Goal: Task Accomplishment & Management: Manage account settings

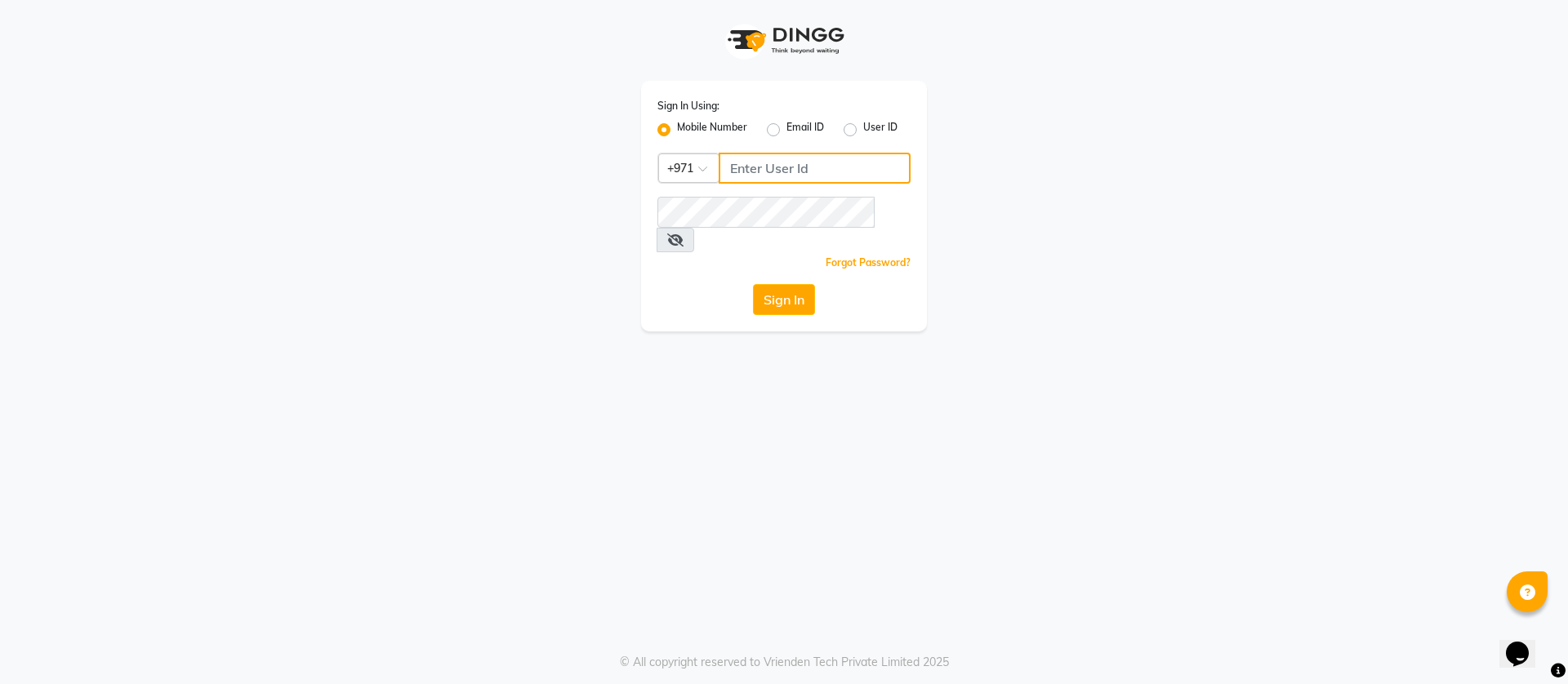
click at [759, 169] on input "Username" at bounding box center [815, 168] width 192 height 31
type input "543944492"
click at [753, 284] on button "Sign In" at bounding box center [784, 299] width 62 height 31
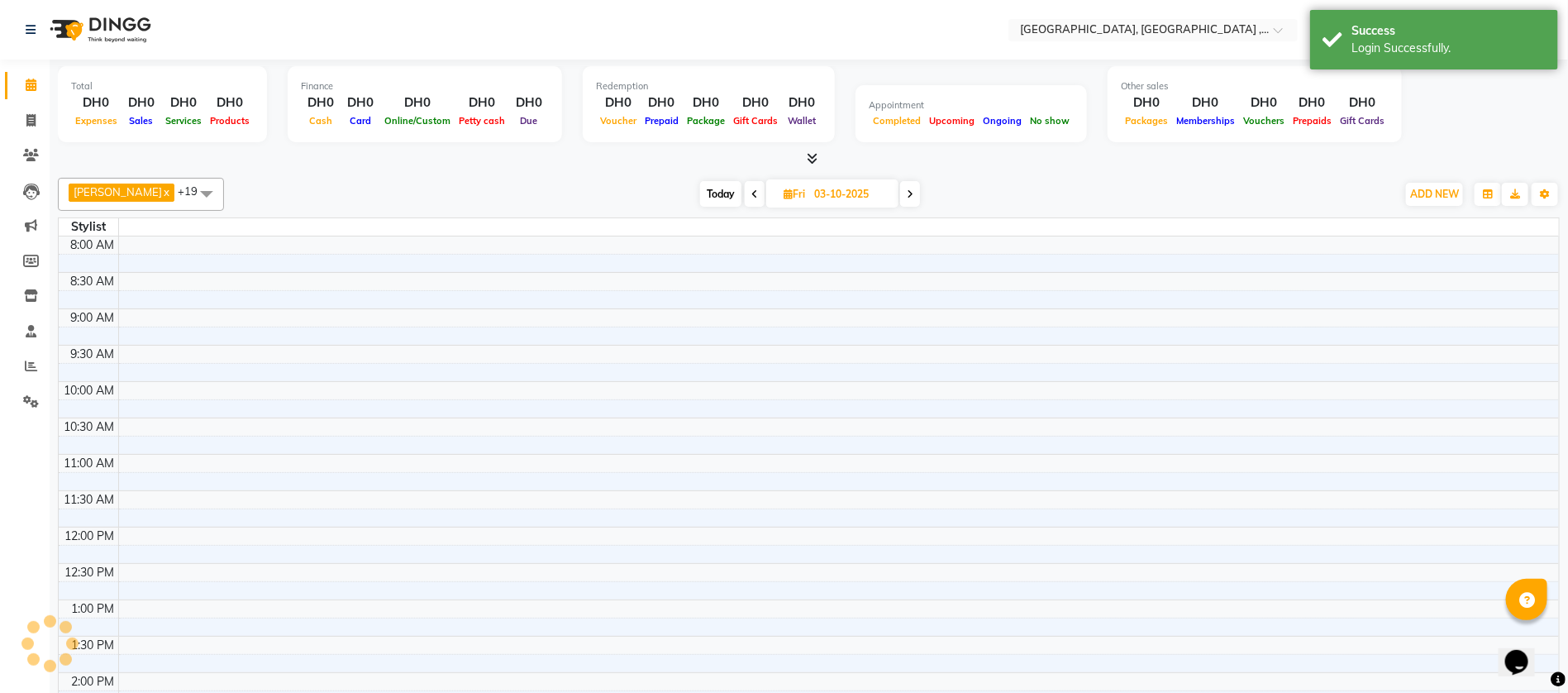
select select "en"
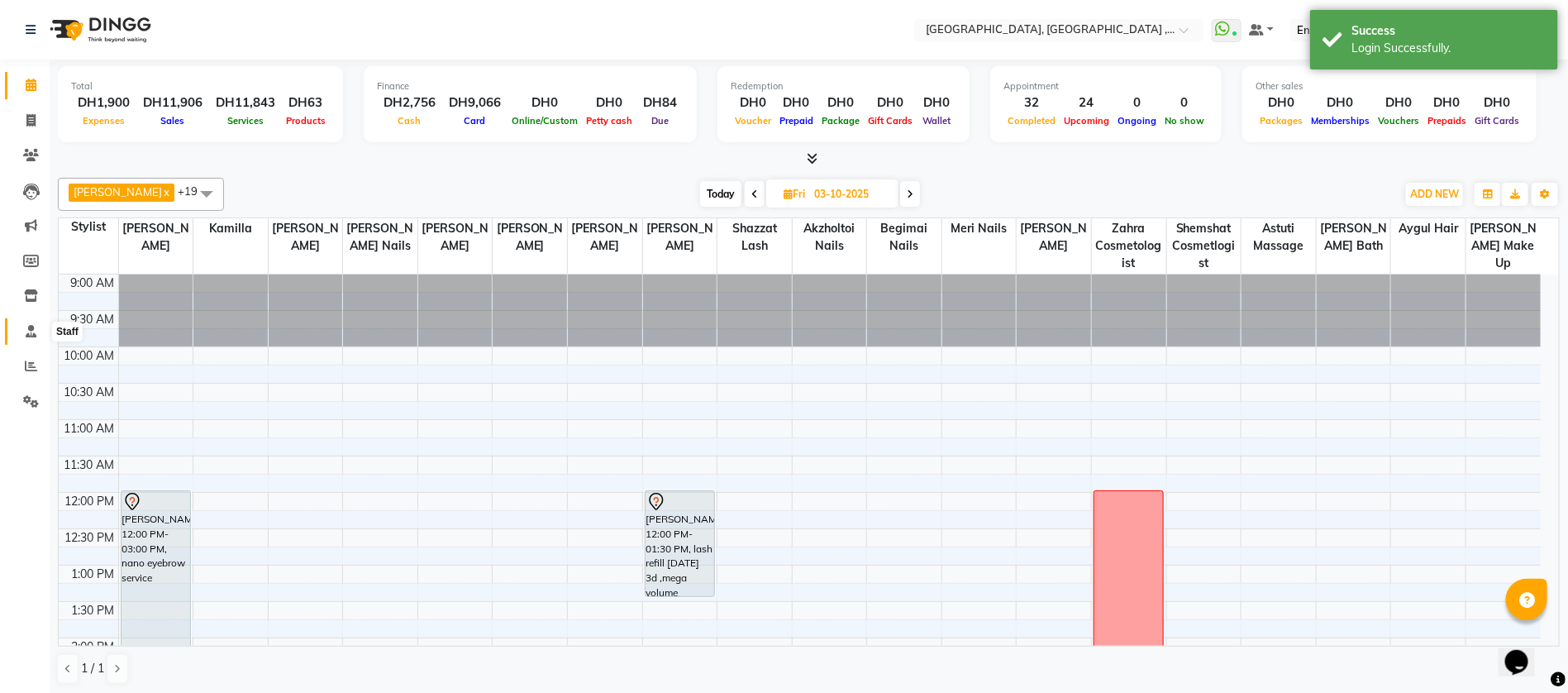
click at [30, 325] on icon at bounding box center [31, 331] width 11 height 12
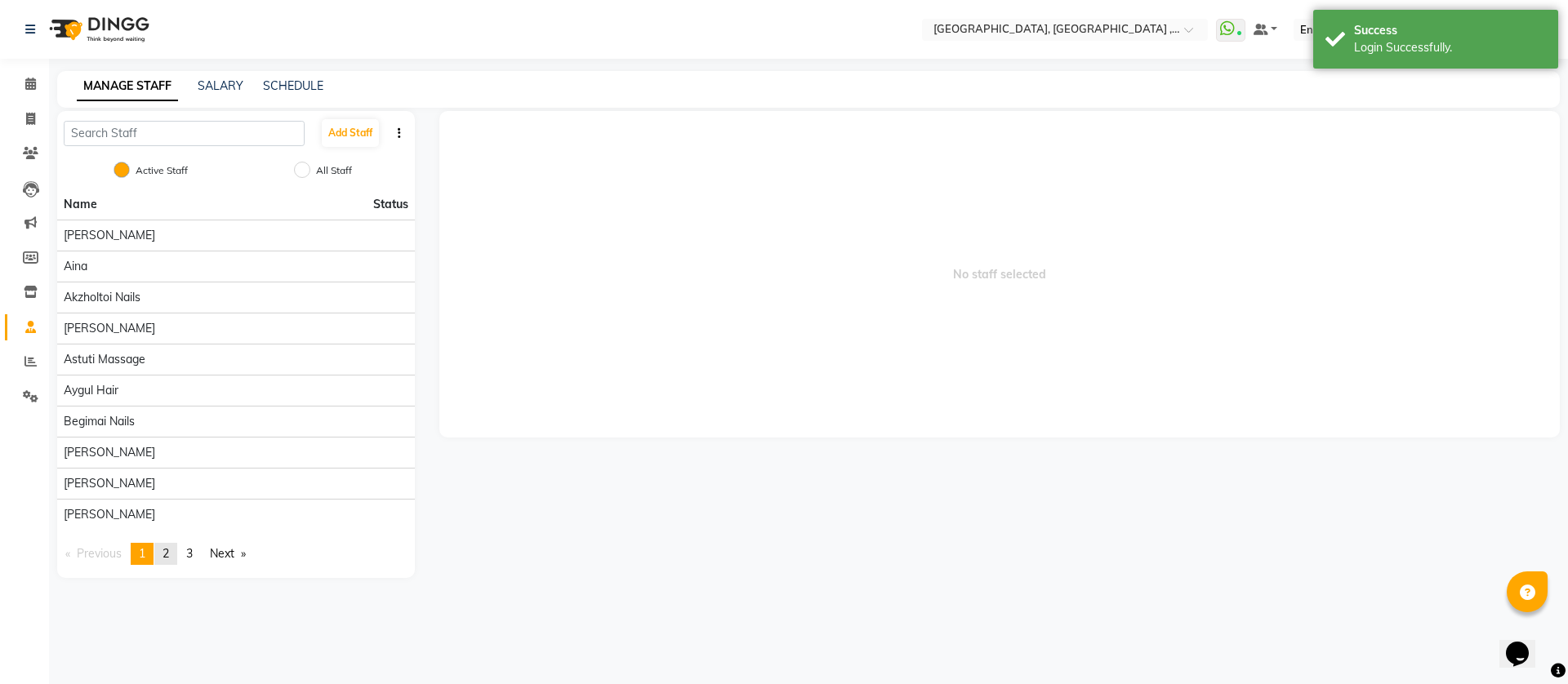
click at [177, 549] on link "page 2" at bounding box center [165, 554] width 23 height 22
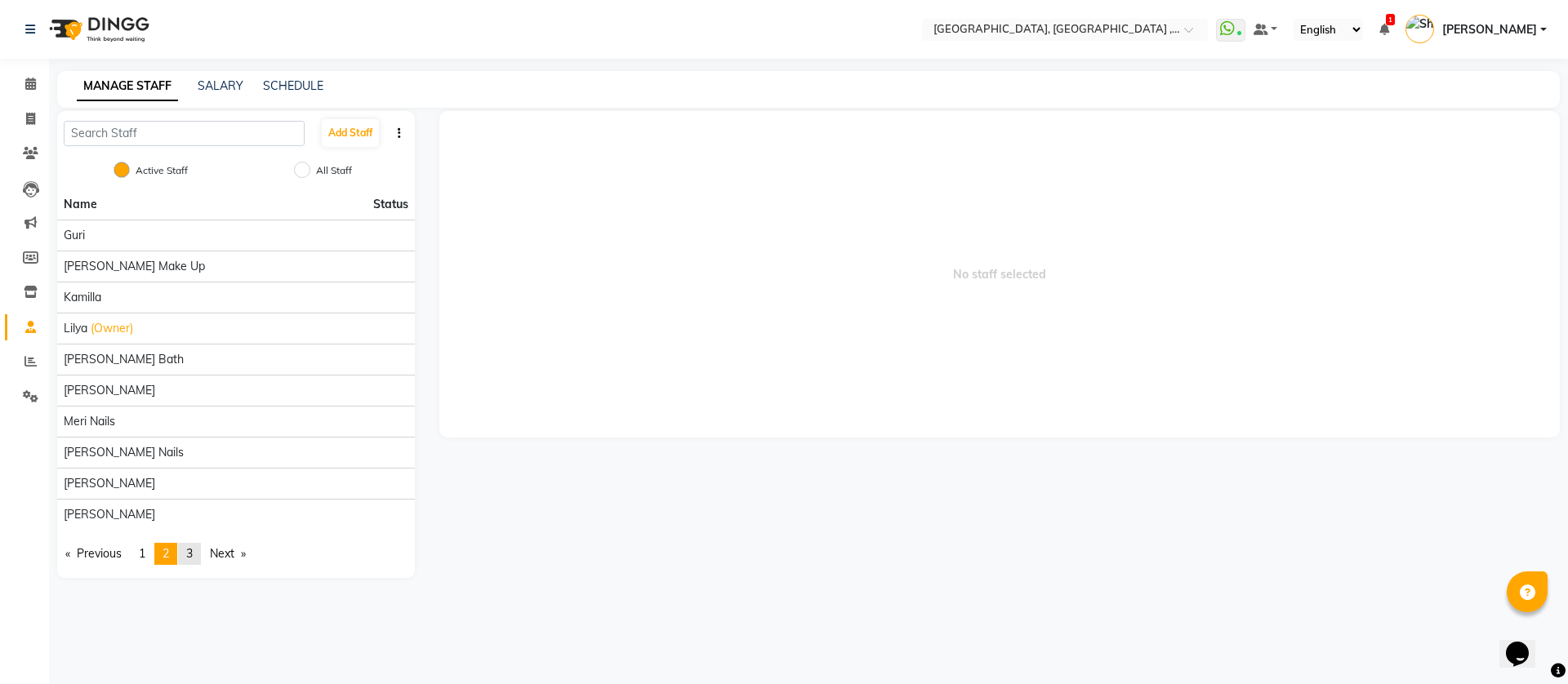
click at [192, 551] on span "3" at bounding box center [190, 553] width 7 height 15
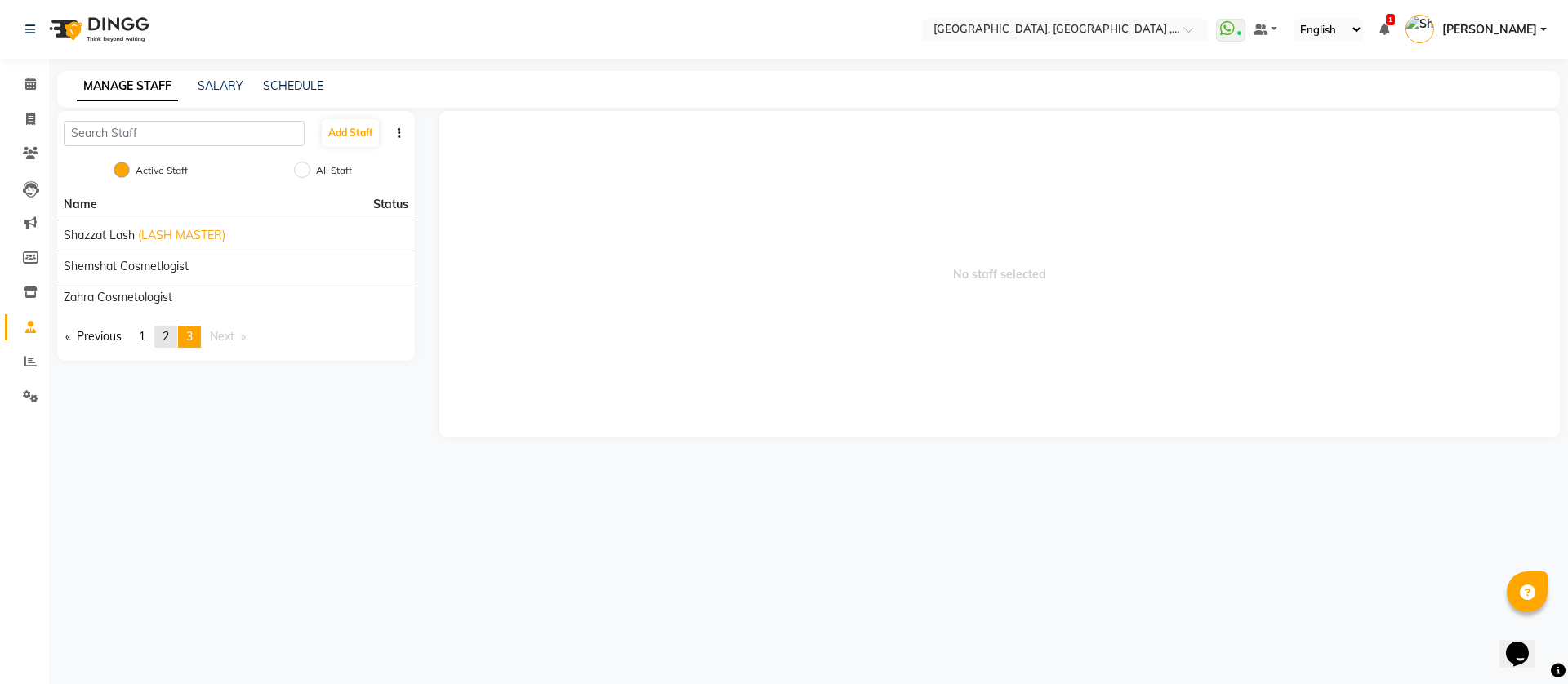
click at [166, 337] on span "2" at bounding box center [166, 336] width 7 height 15
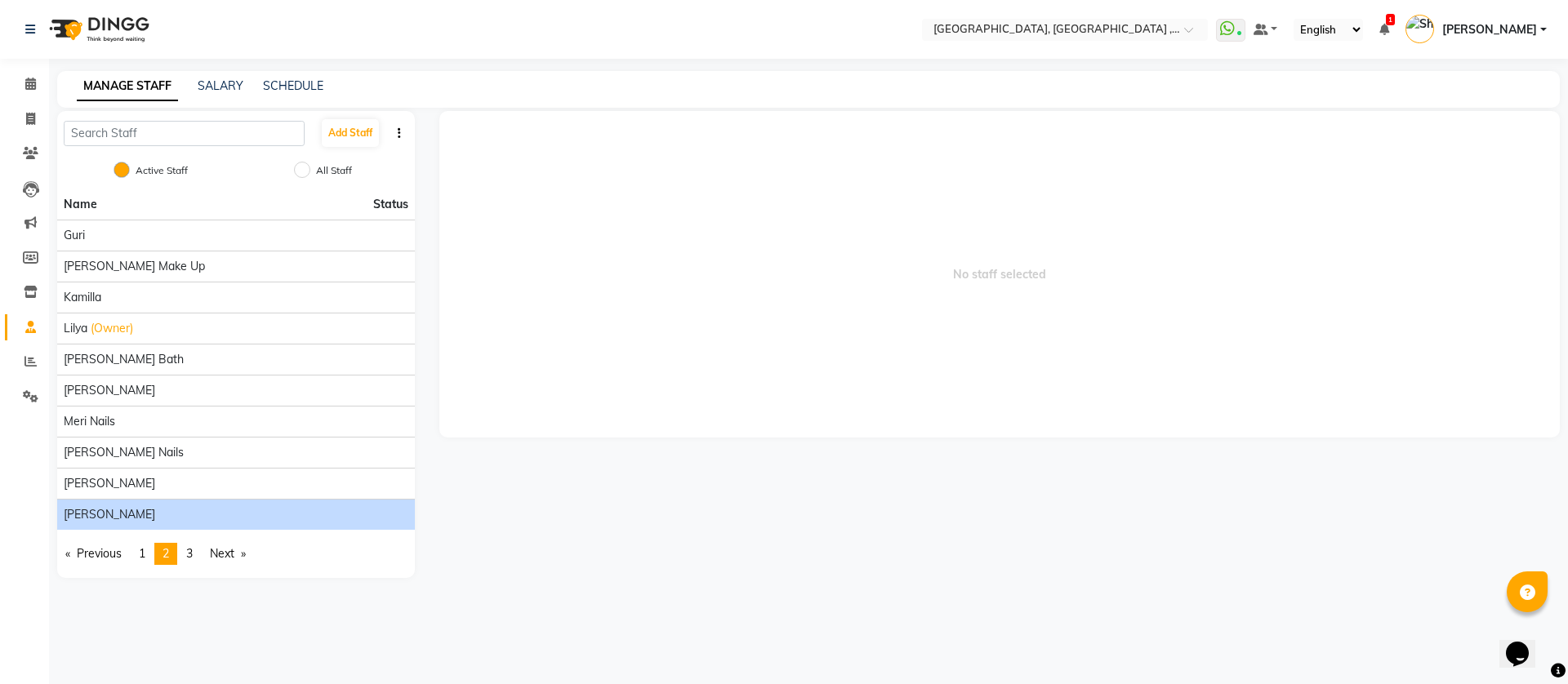
click at [127, 506] on div "[PERSON_NAME]" at bounding box center [236, 514] width 345 height 17
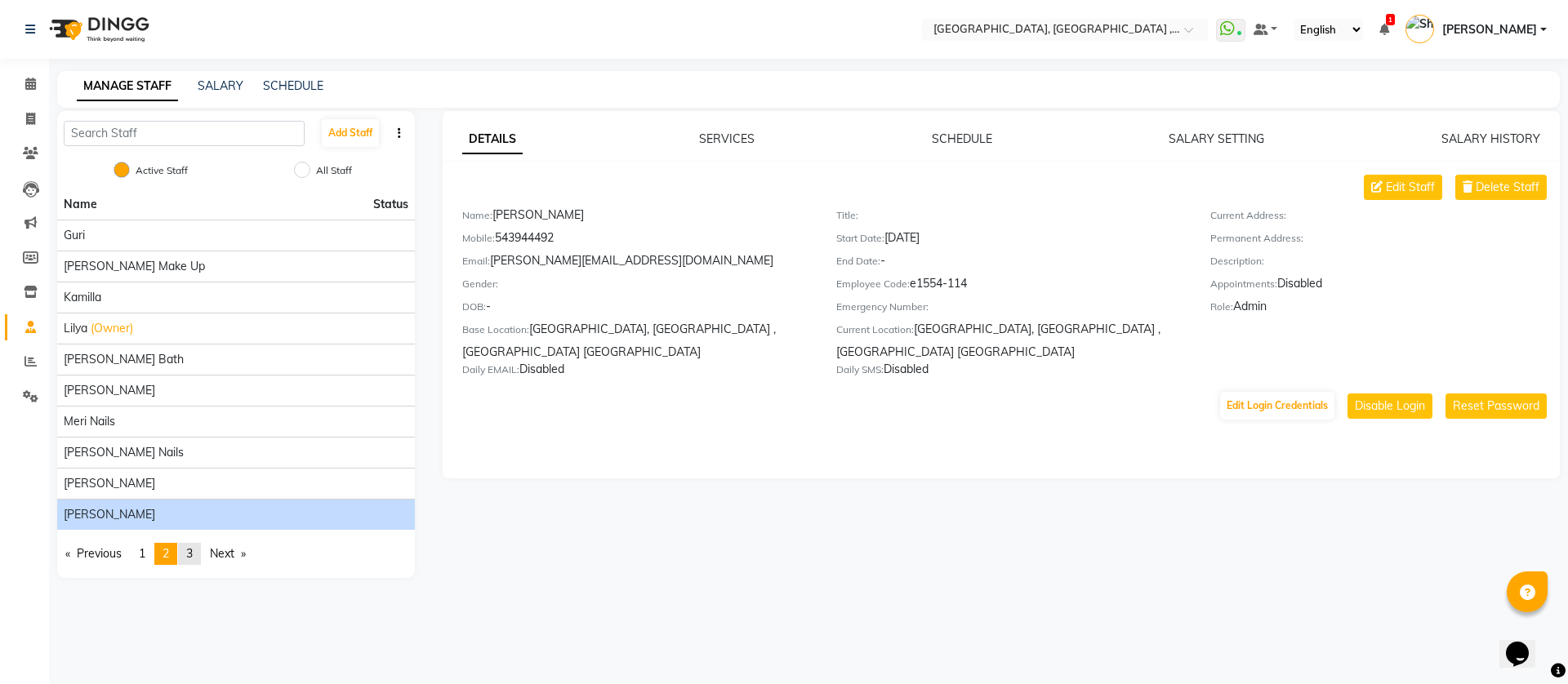
click at [200, 550] on link "page 3" at bounding box center [189, 554] width 23 height 22
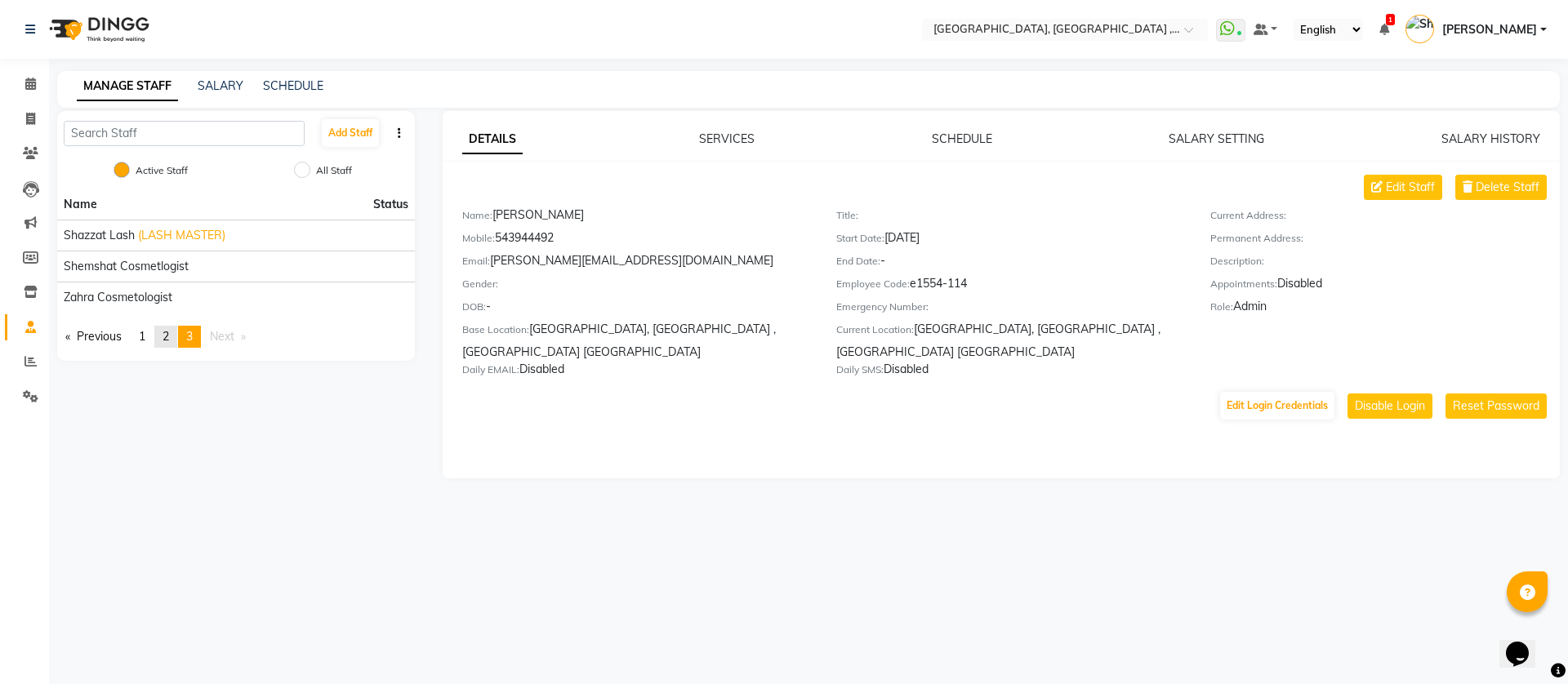
click at [169, 338] on span "2" at bounding box center [166, 336] width 7 height 15
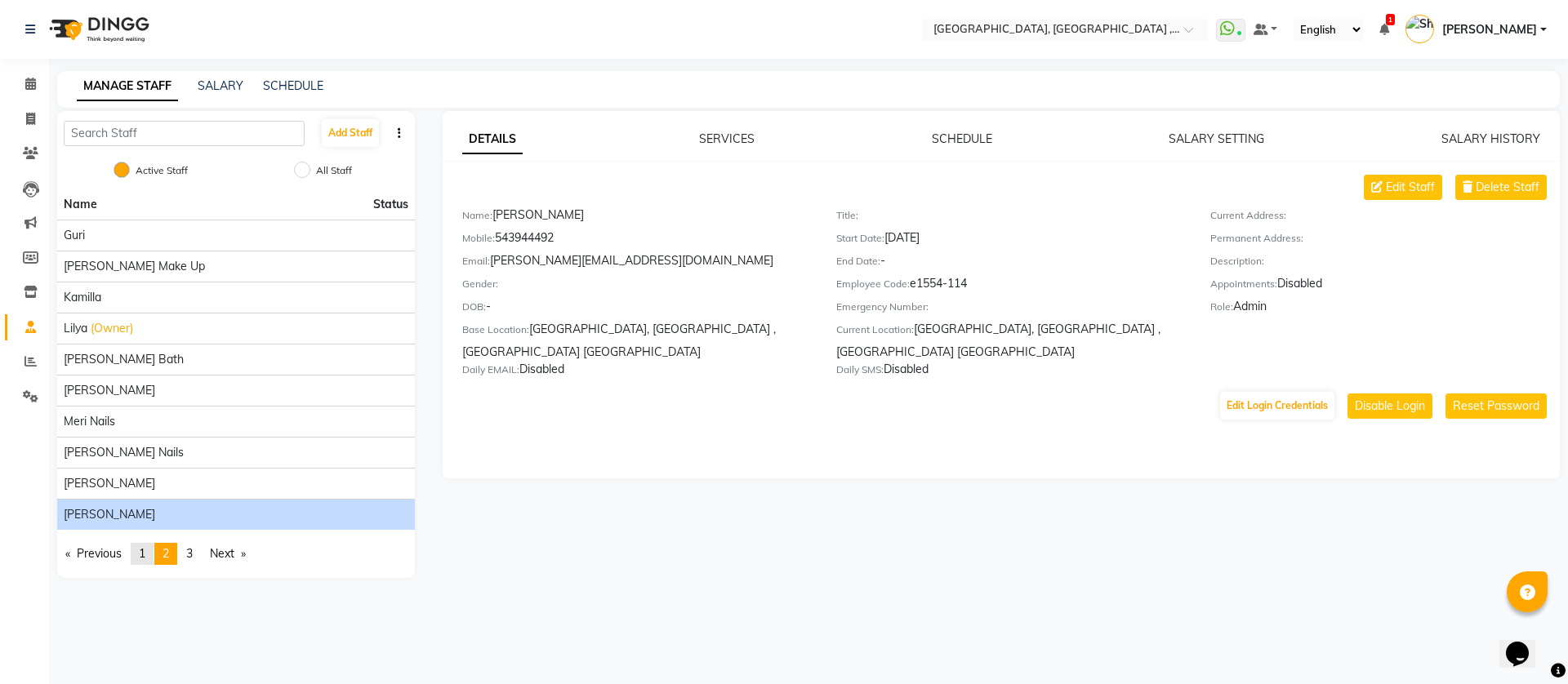
click at [140, 552] on link "page 1" at bounding box center [141, 554] width 23 height 22
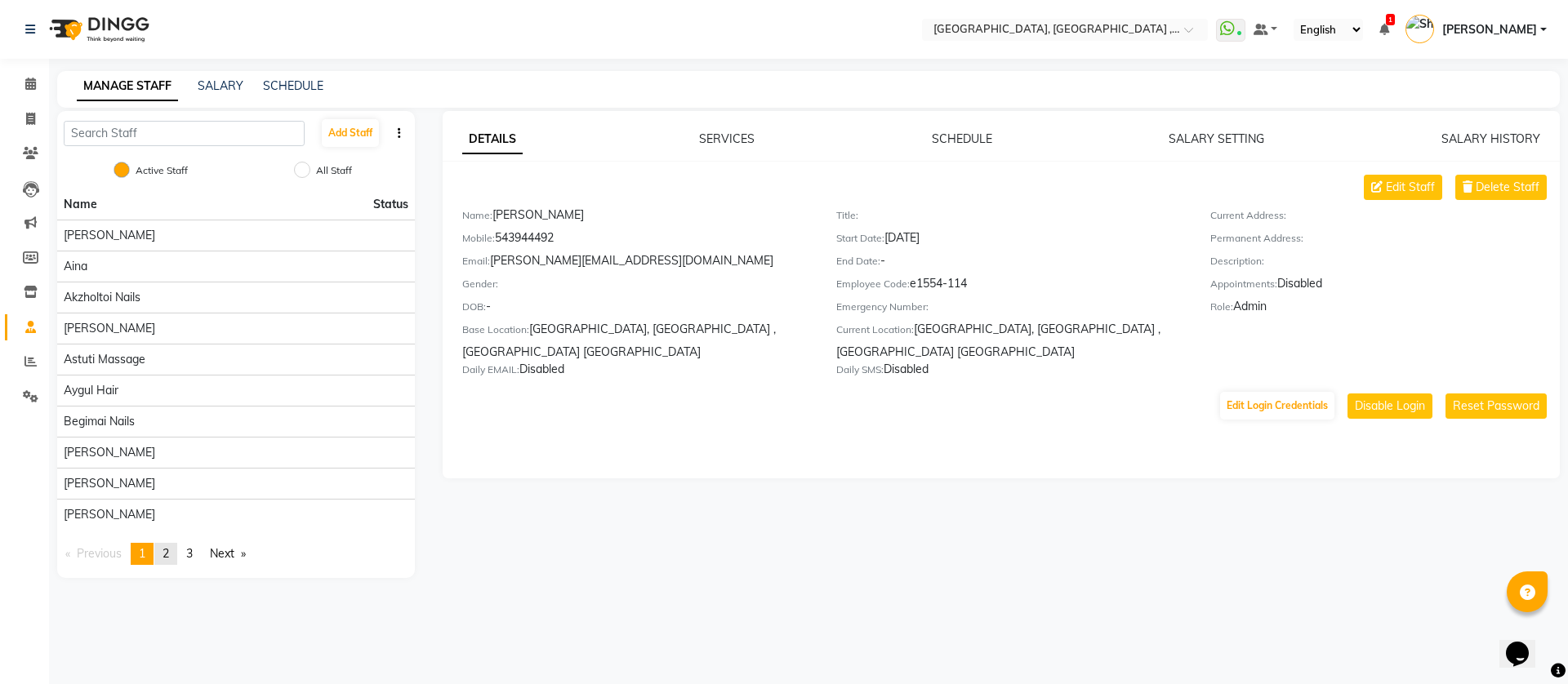
click at [167, 551] on span "2" at bounding box center [166, 553] width 7 height 15
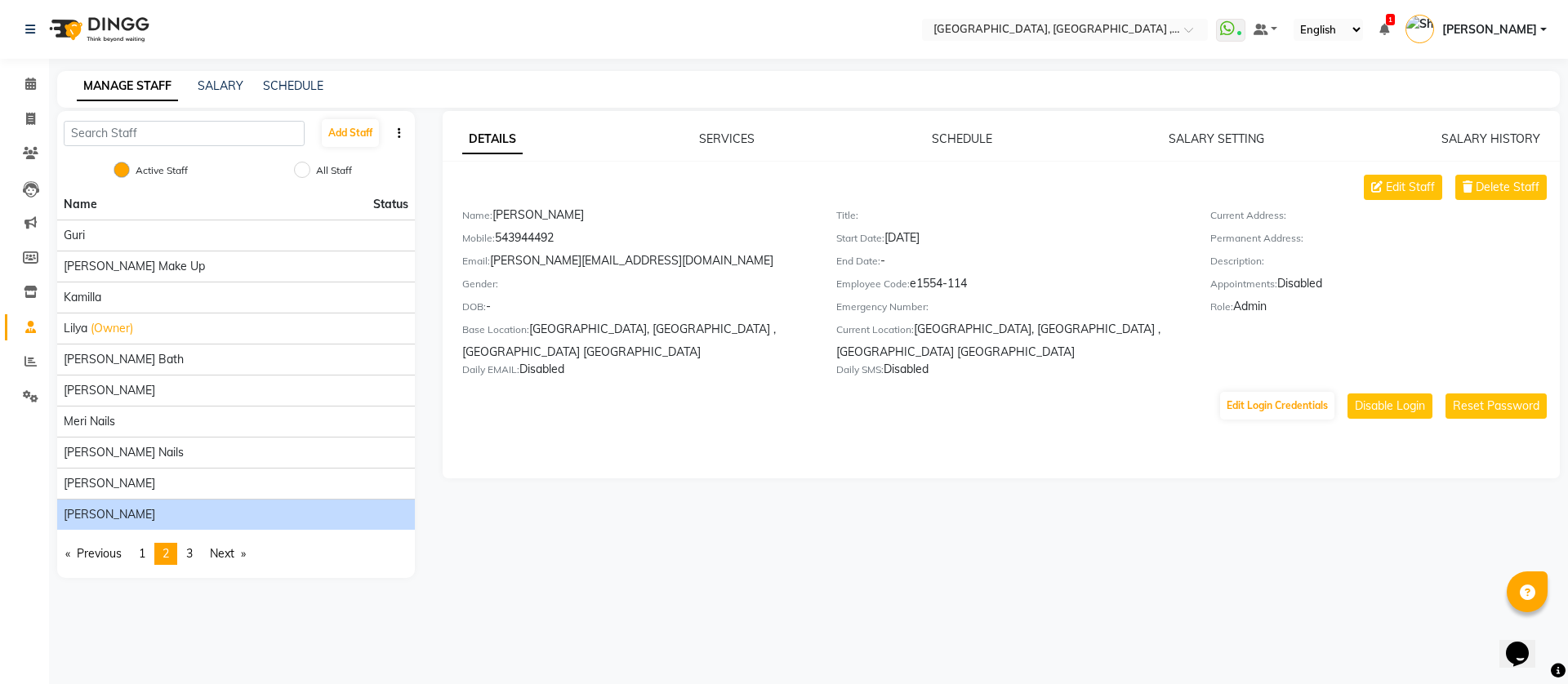
click at [956, 454] on div "DETAILS SERVICES SCHEDULE SALARY SETTING SALARY HISTORY Edit Staff Delete Staff…" at bounding box center [1001, 294] width 1118 height 367
click at [22, 84] on span at bounding box center [31, 84] width 29 height 19
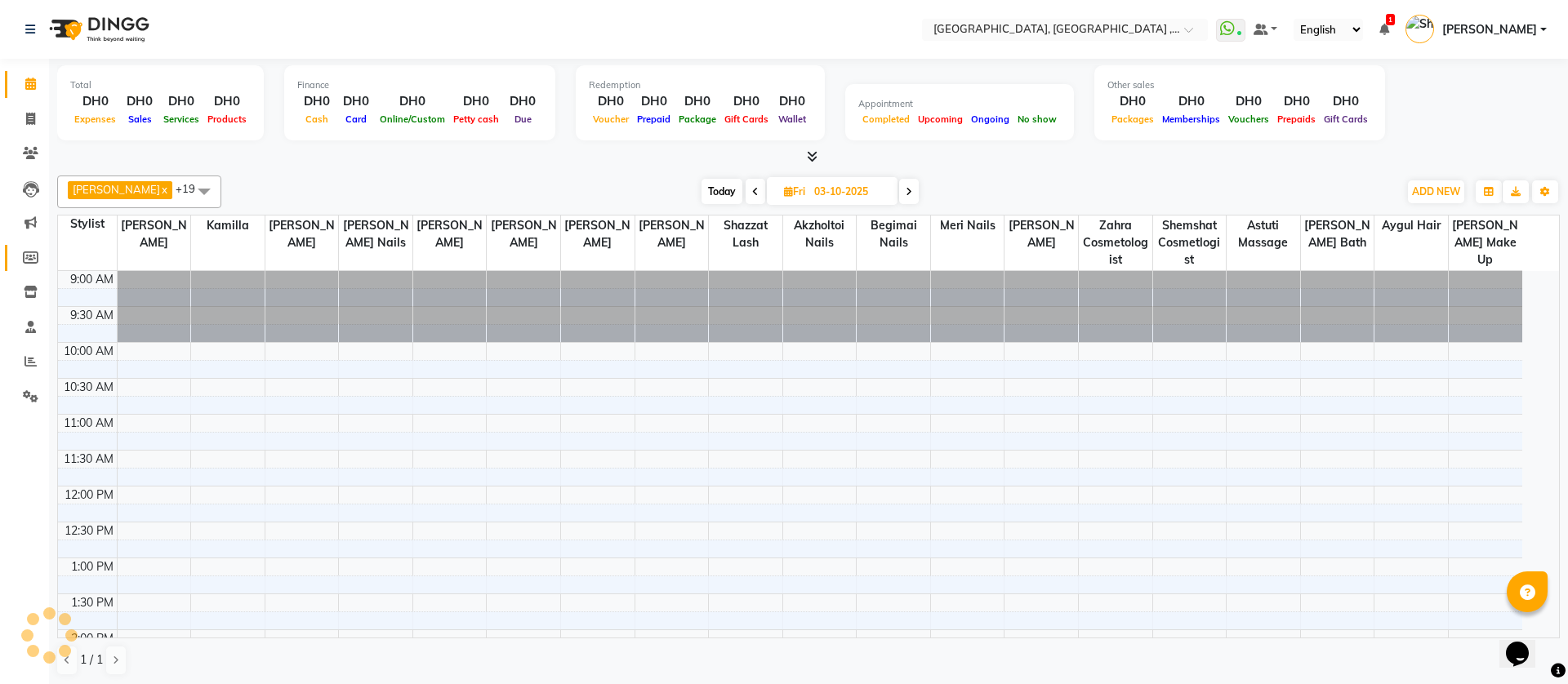
scroll to position [497, 0]
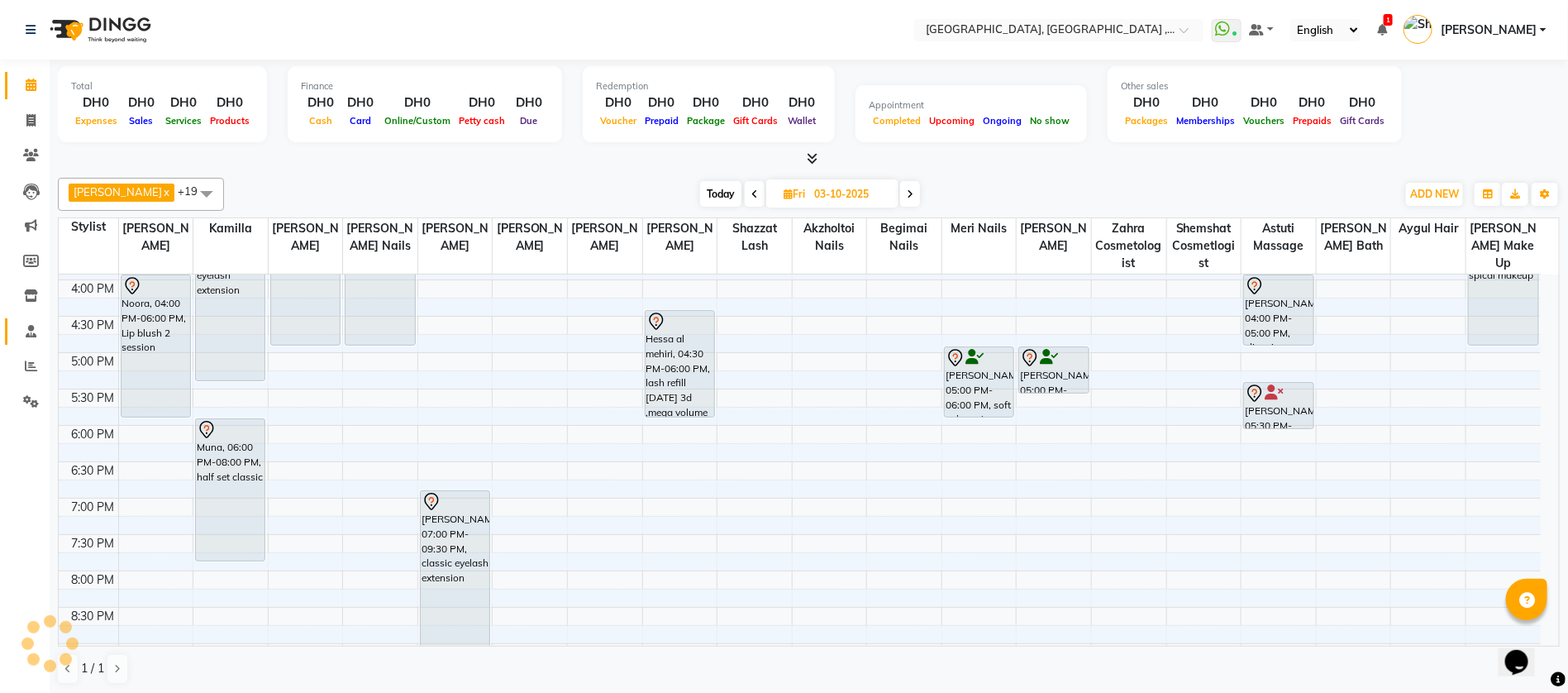
click at [35, 320] on link "Staff" at bounding box center [25, 331] width 40 height 27
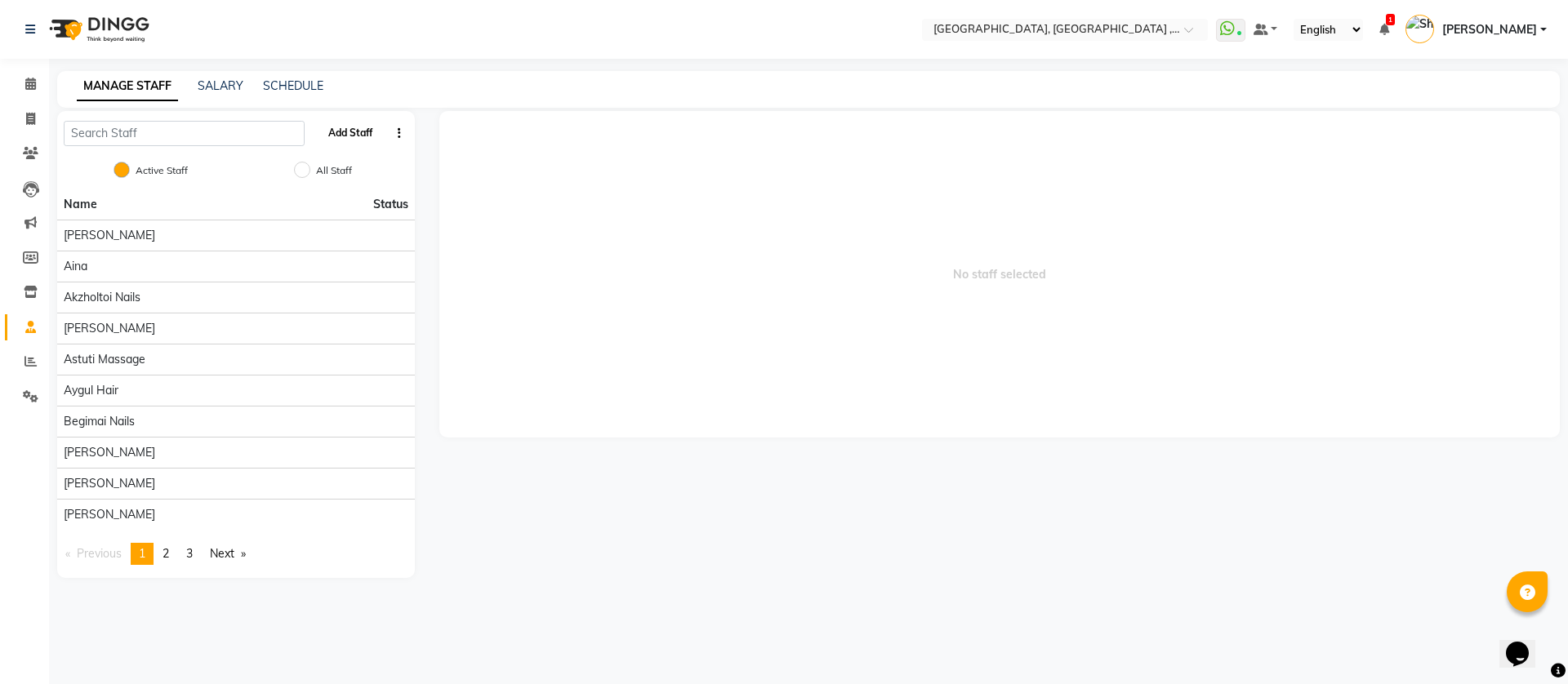
click at [337, 144] on button "Add Staff" at bounding box center [351, 133] width 57 height 28
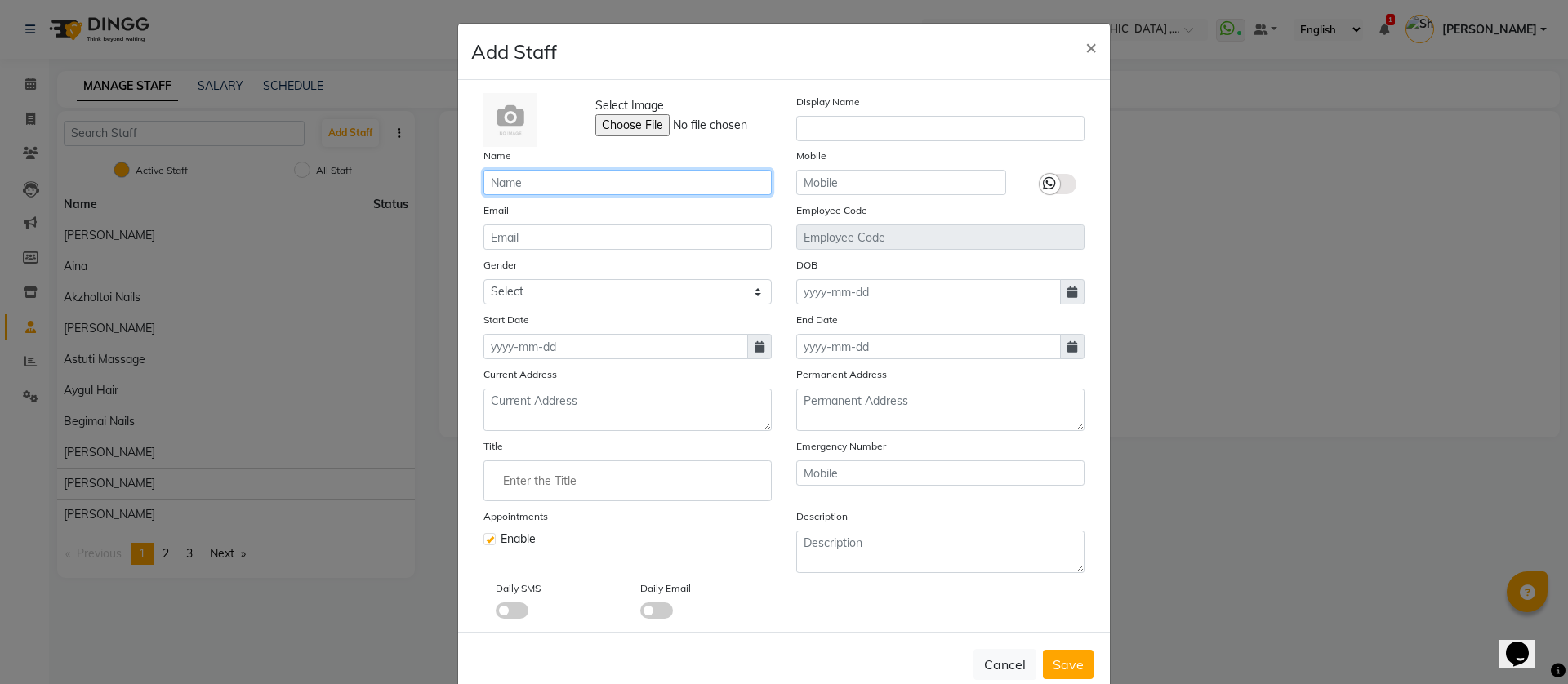
click at [622, 181] on input "text" at bounding box center [628, 183] width 288 height 26
type input "s"
type input "cyberpunk$"
click at [841, 122] on input "text" at bounding box center [940, 128] width 288 height 26
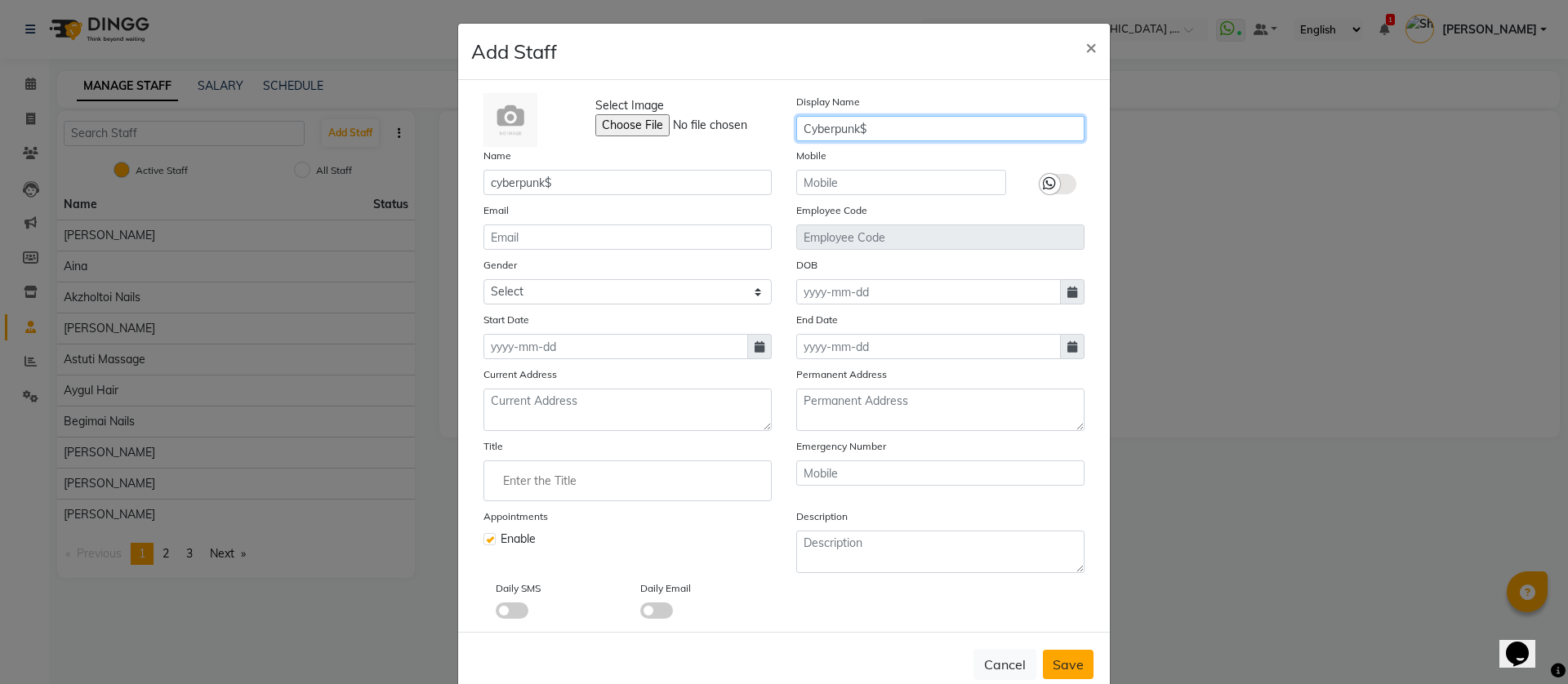
type input "Cyberpunk$"
click at [1053, 661] on span "Save" at bounding box center [1067, 664] width 31 height 17
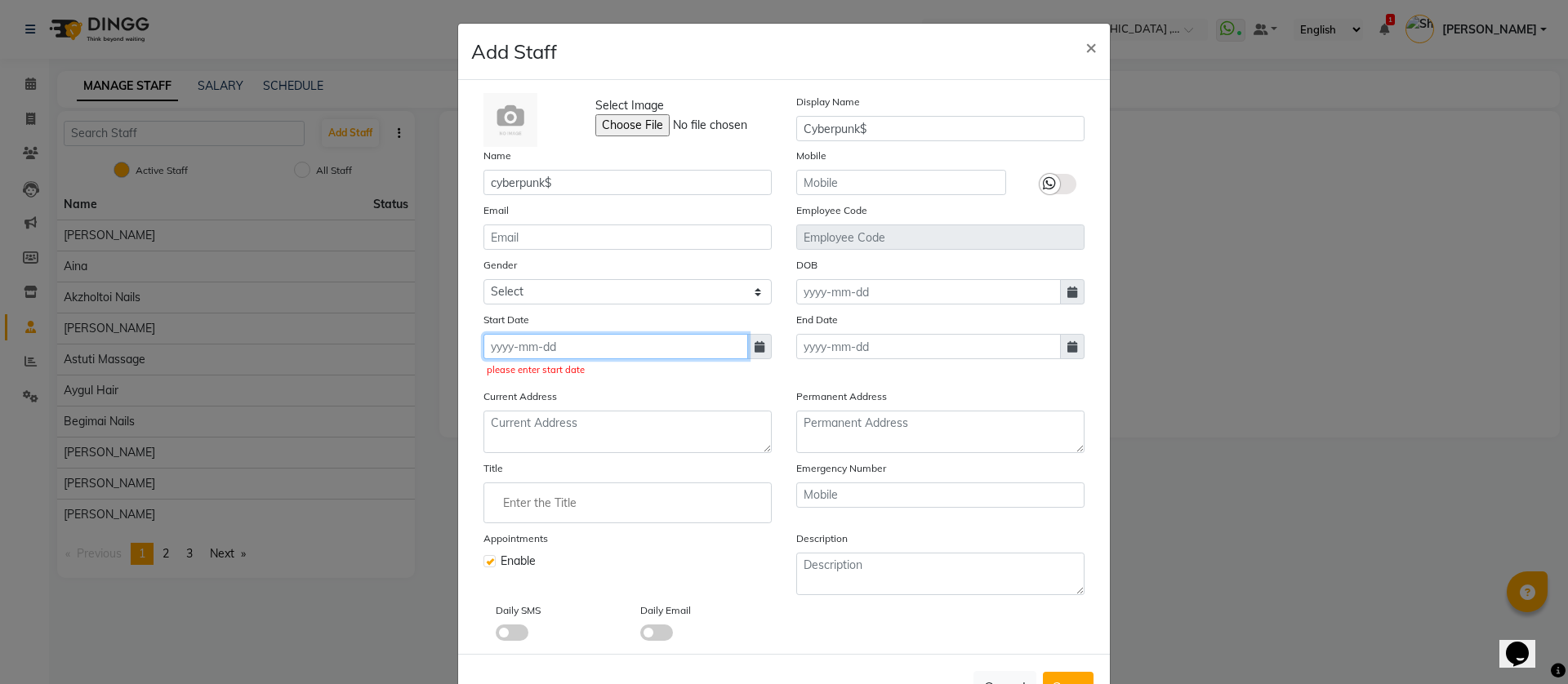
click at [578, 354] on input at bounding box center [616, 346] width 265 height 26
select select "10"
select select "2025"
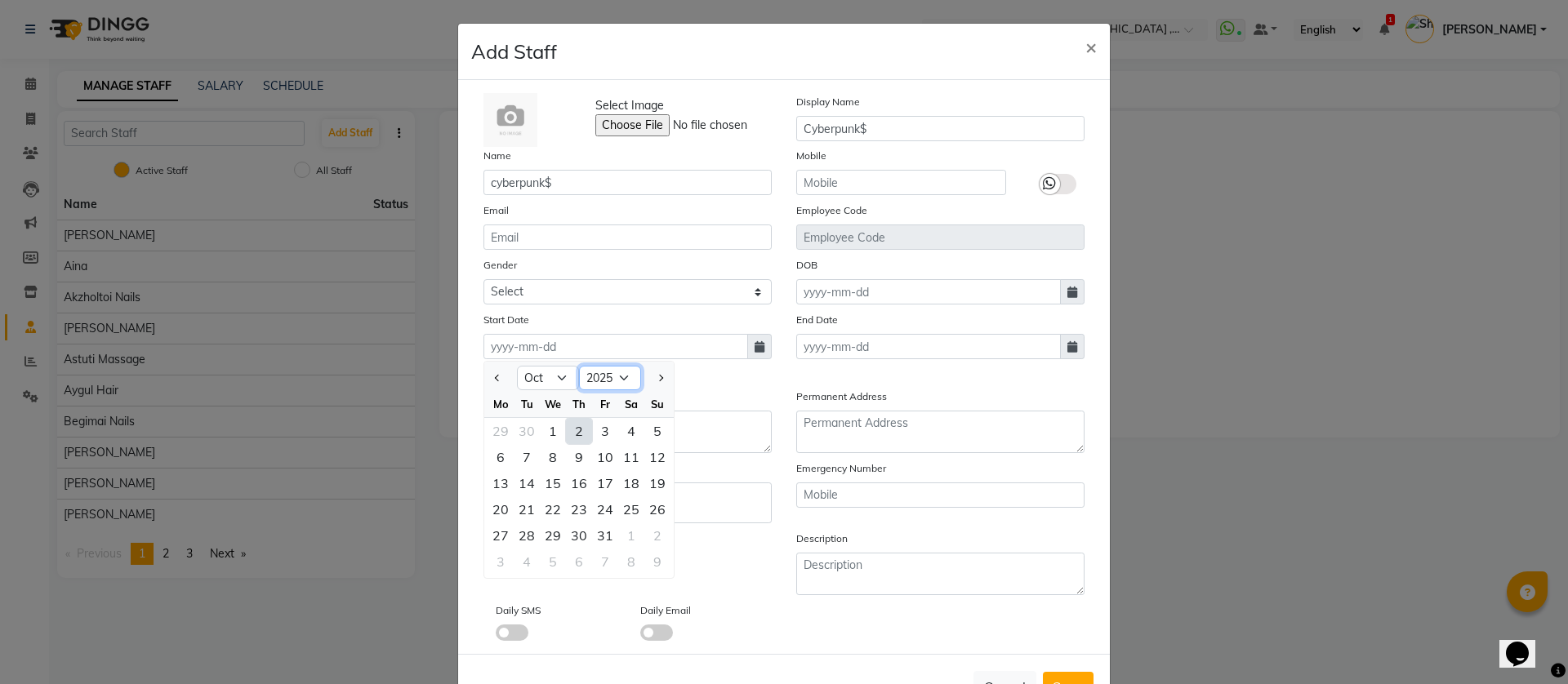
click at [595, 383] on select "2015 2016 2017 2018 2019 2020 2021 2022 2023 2024 2025 2026 2027 2028 2029 2030…" at bounding box center [609, 378] width 62 height 25
click at [624, 372] on select "2015 2016 2017 2018 2019 2020 2021 2022 2023 2024 2025 2026 2027 2028 2029 2030…" at bounding box center [609, 378] width 62 height 25
click at [710, 373] on div "please enter start date" at bounding box center [627, 370] width 281 height 14
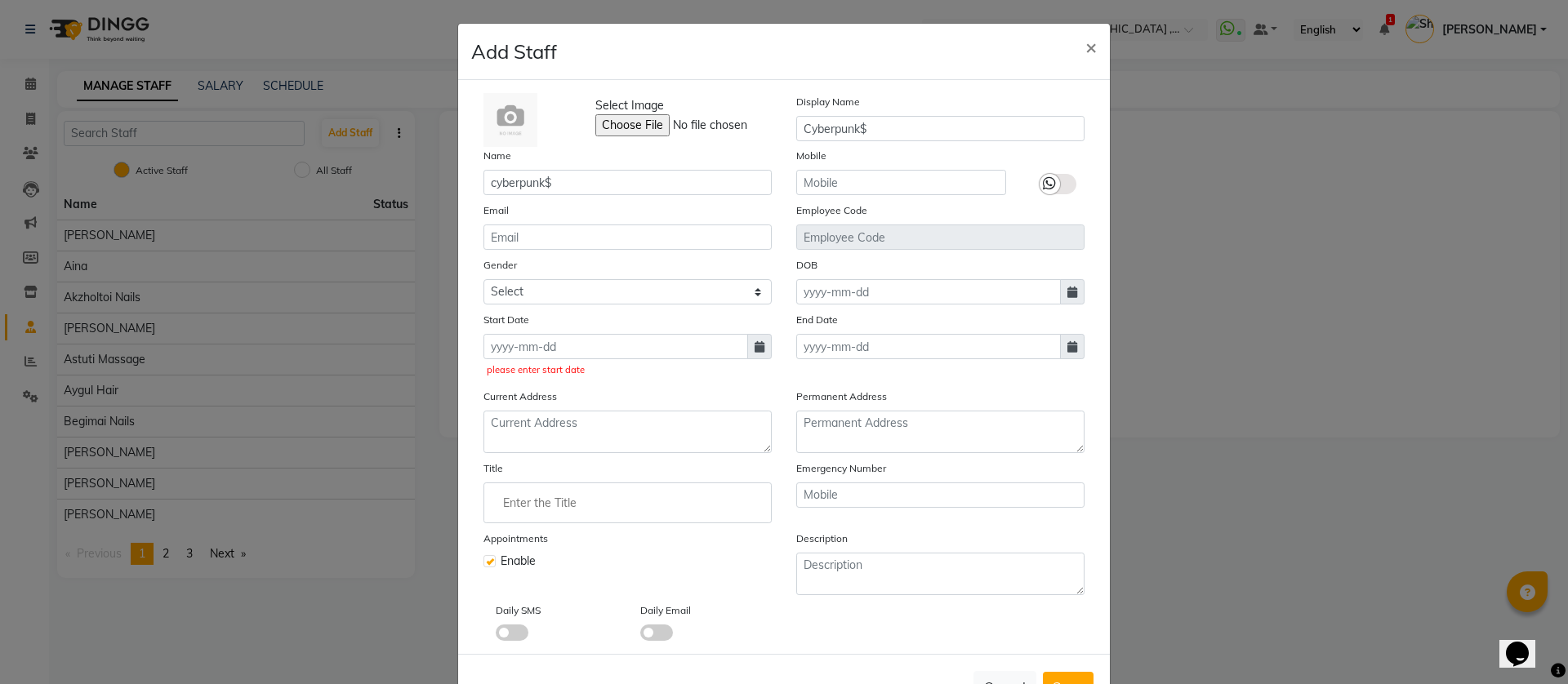
click at [754, 352] on span at bounding box center [759, 346] width 25 height 26
select select "10"
select select "2025"
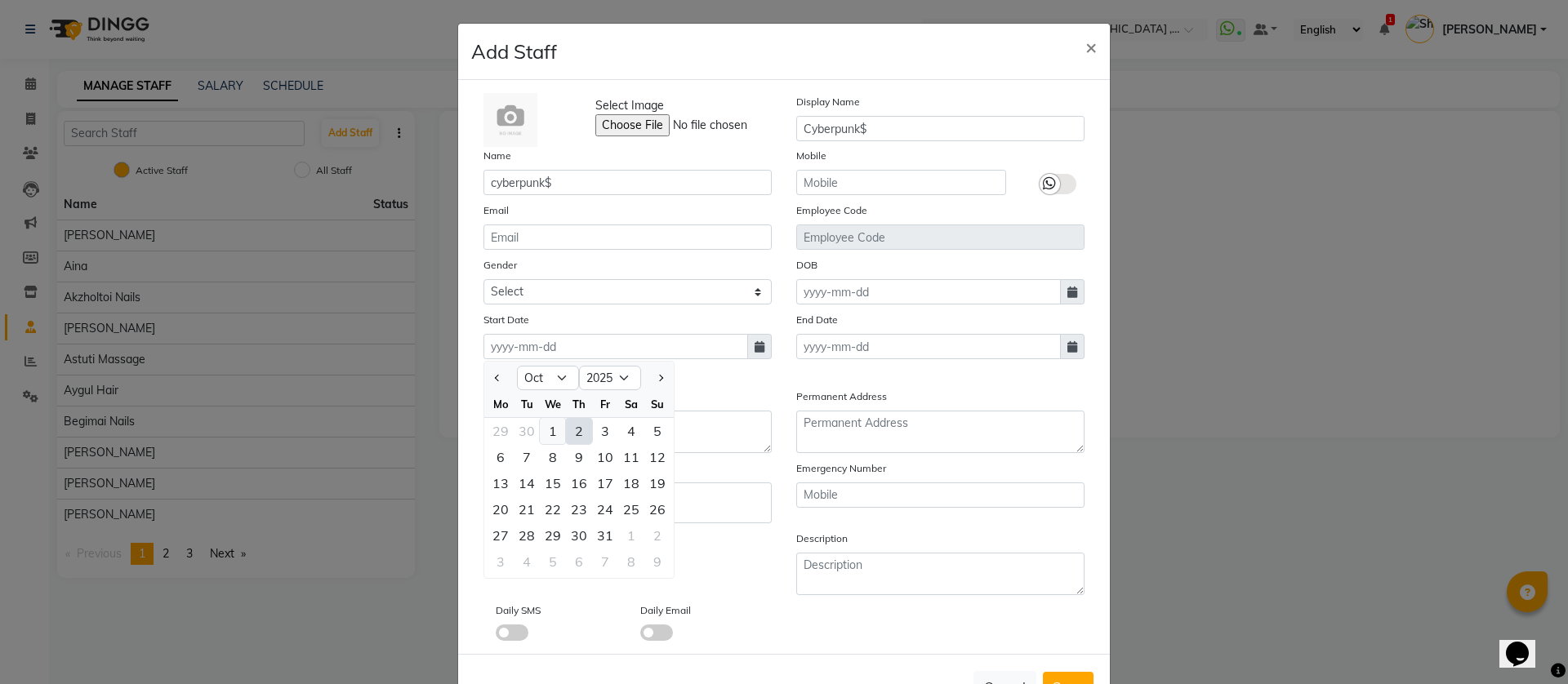
click at [540, 436] on div "1" at bounding box center [553, 430] width 26 height 26
type input "01-10-2025"
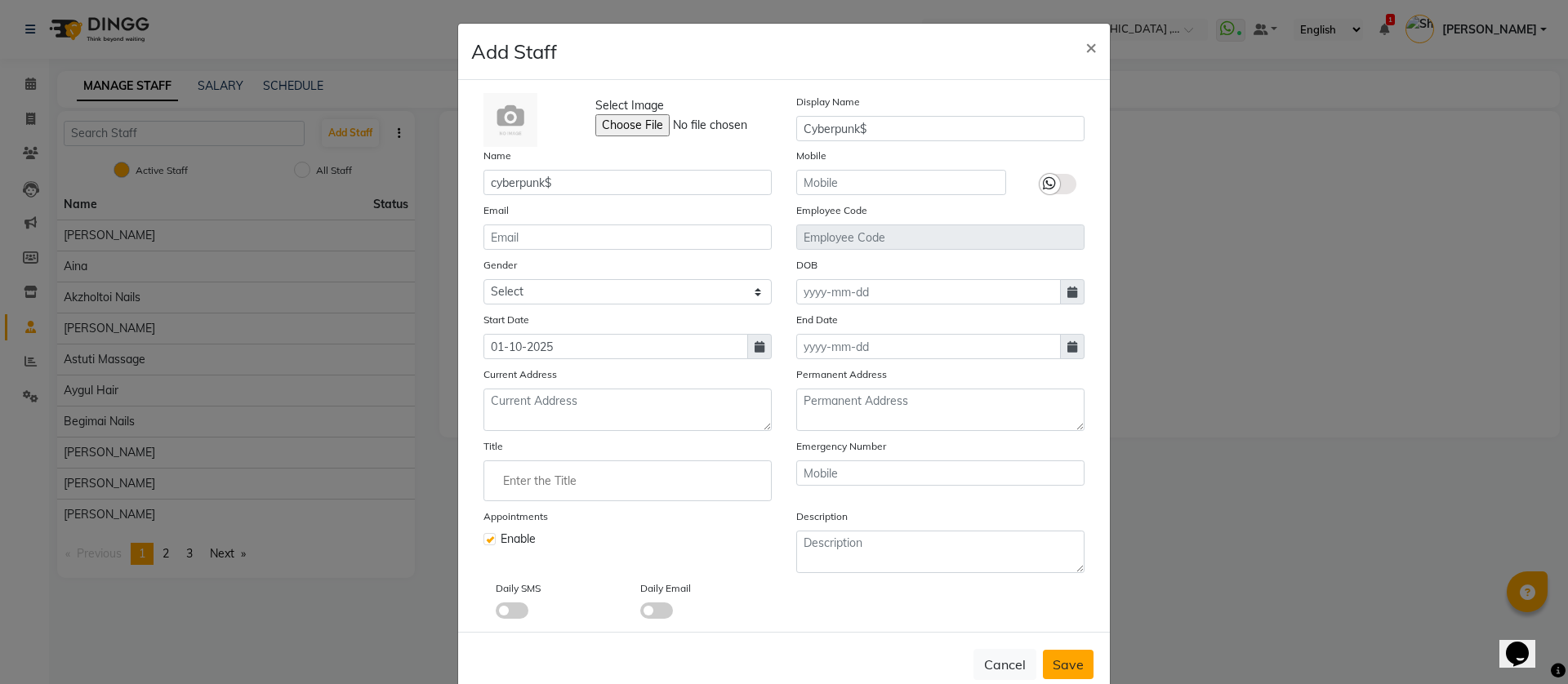
click at [1068, 670] on span "Save" at bounding box center [1067, 664] width 31 height 17
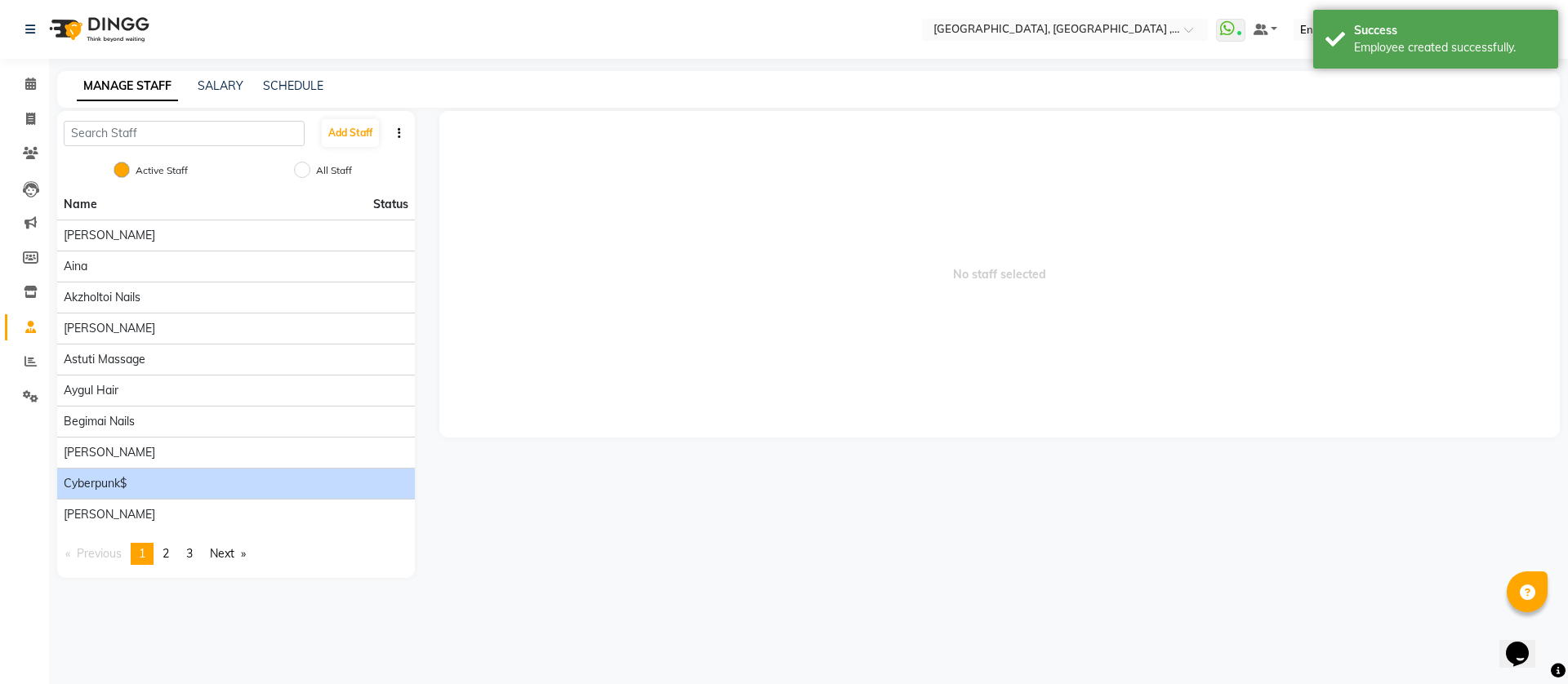
click at [260, 490] on li "cyberpunk$" at bounding box center [236, 483] width 357 height 31
click at [204, 487] on div "cyberpunk$" at bounding box center [236, 483] width 345 height 17
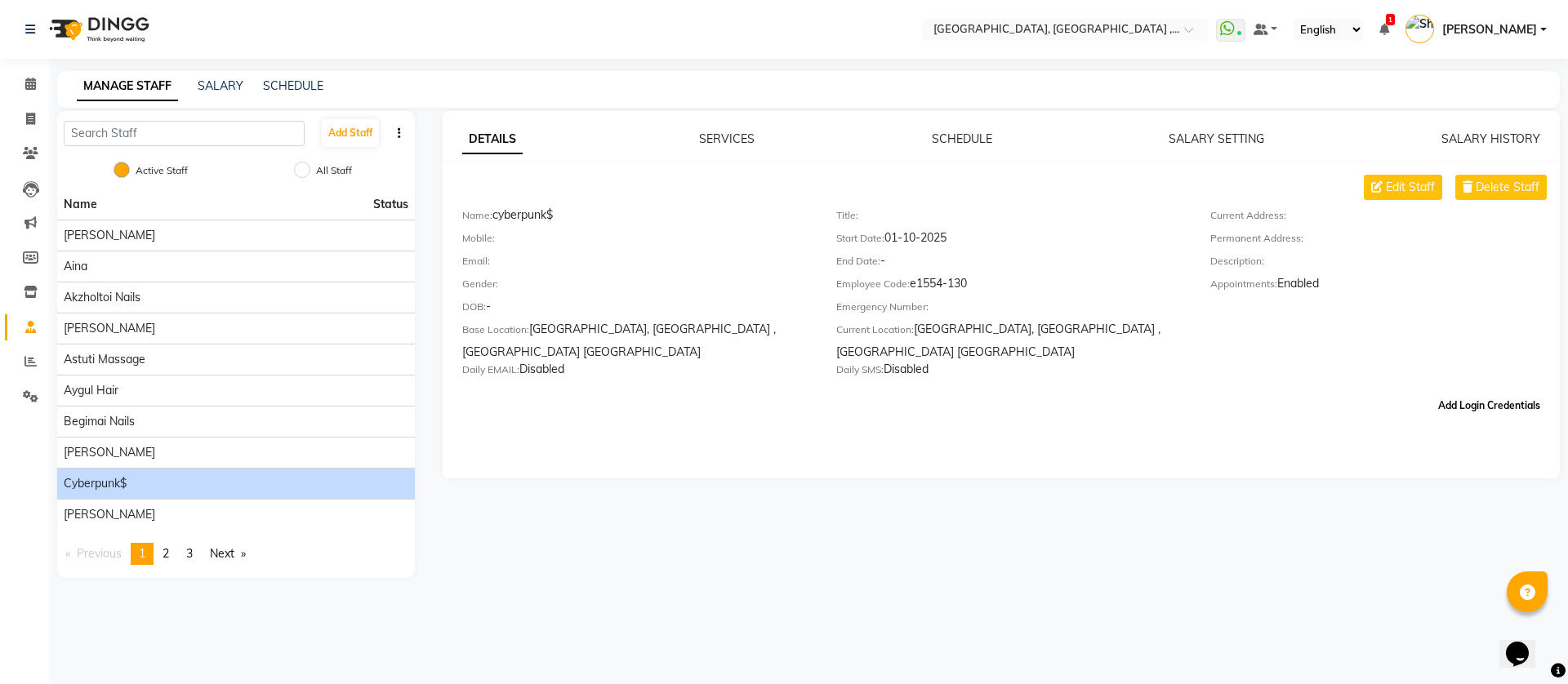
click at [1475, 399] on button "Add Login Credentials" at bounding box center [1489, 406] width 116 height 28
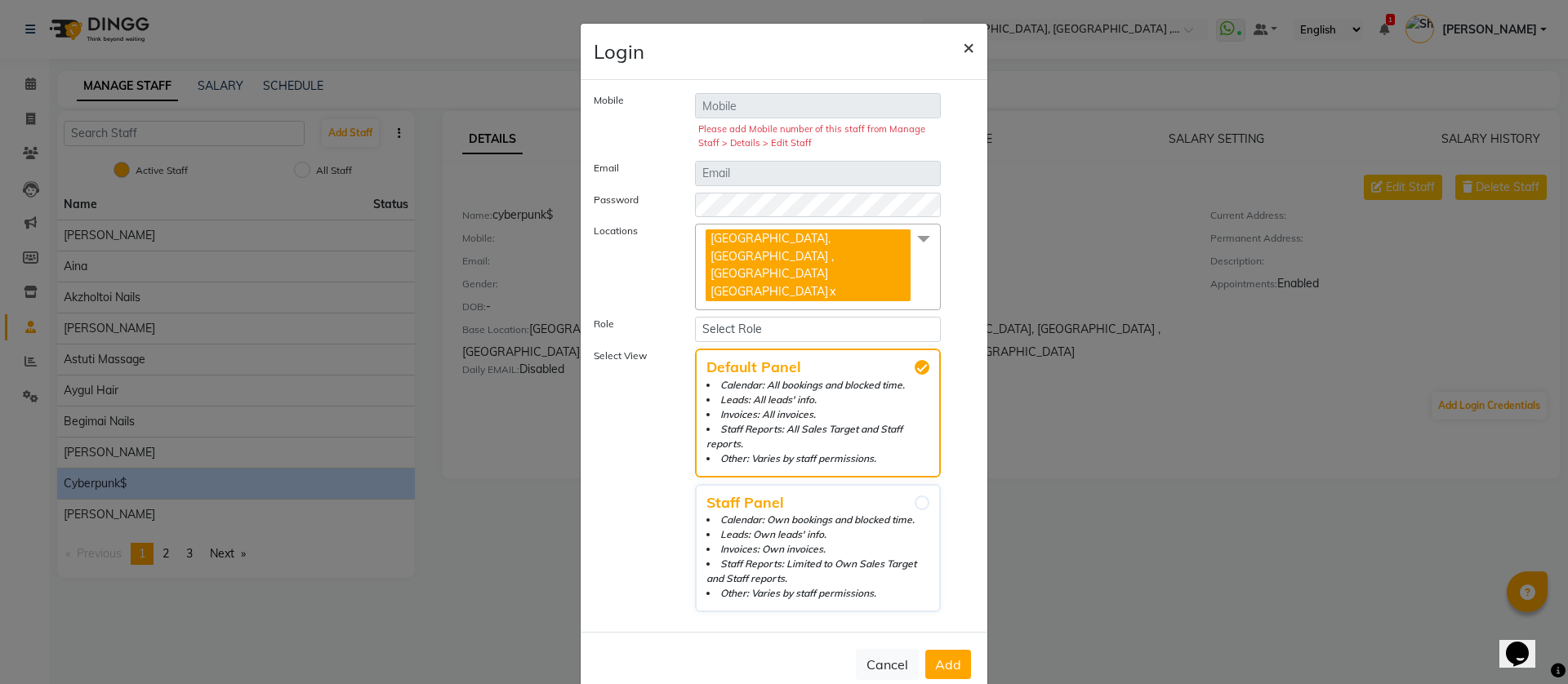
click at [970, 49] on span "×" at bounding box center [969, 46] width 12 height 25
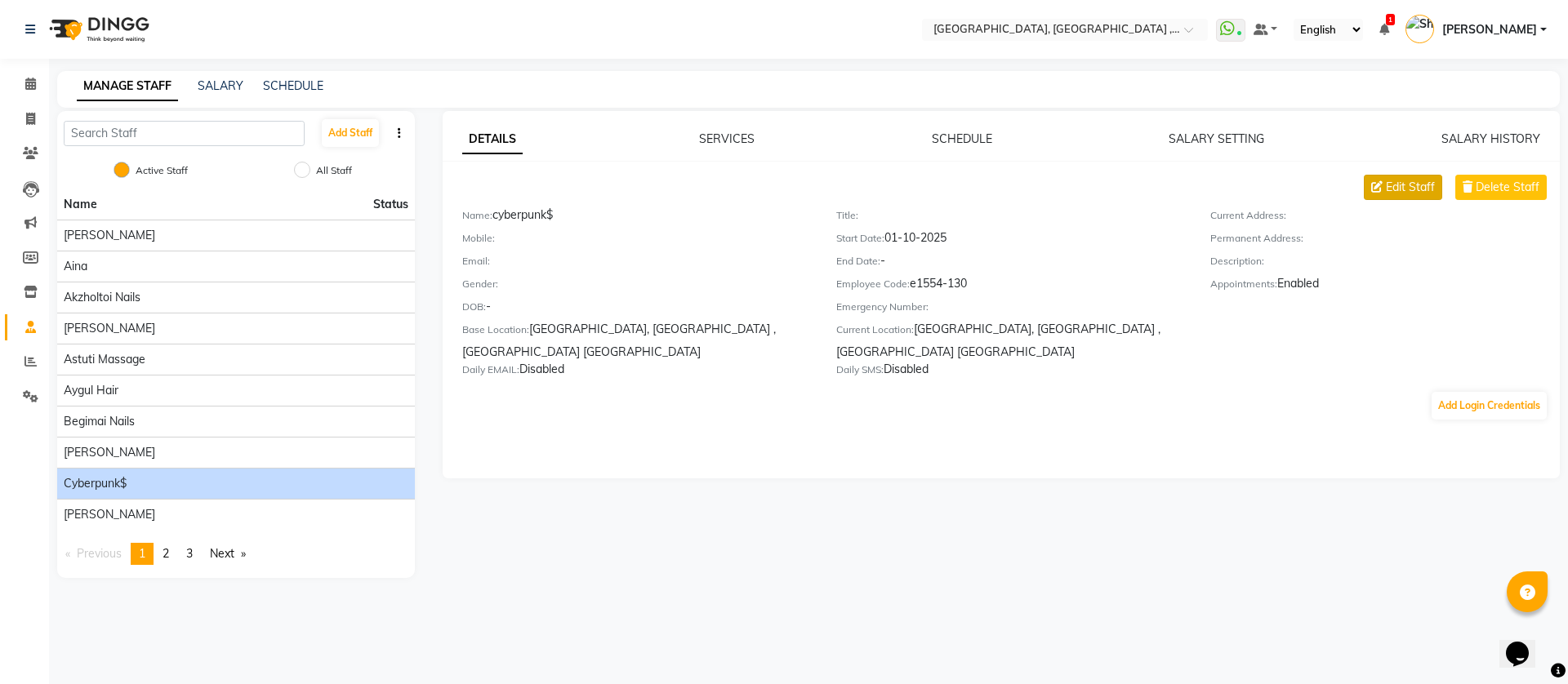
click at [1412, 187] on span "Edit Staff" at bounding box center [1411, 187] width 49 height 17
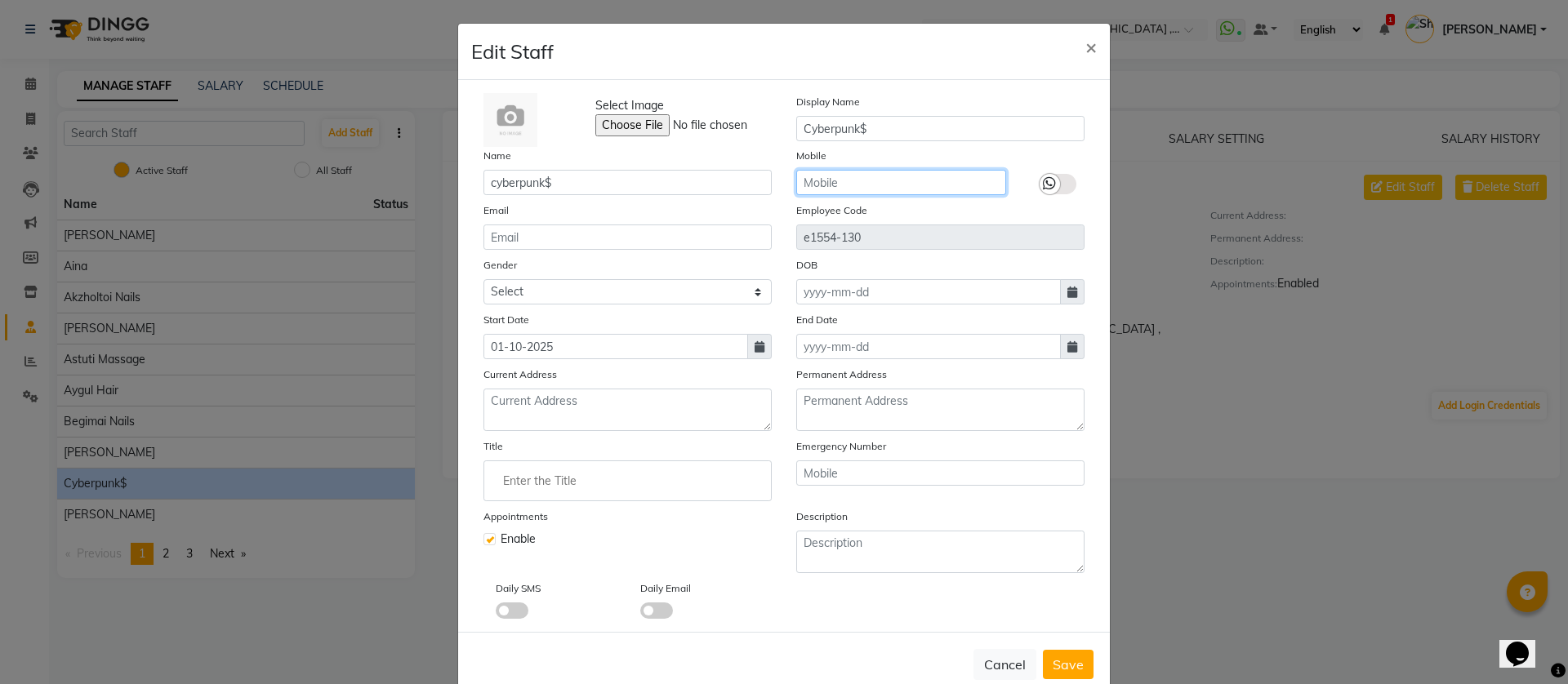
click at [818, 187] on input "text" at bounding box center [901, 183] width 210 height 26
type input "546169333"
click at [1054, 656] on span "Save" at bounding box center [1067, 664] width 31 height 17
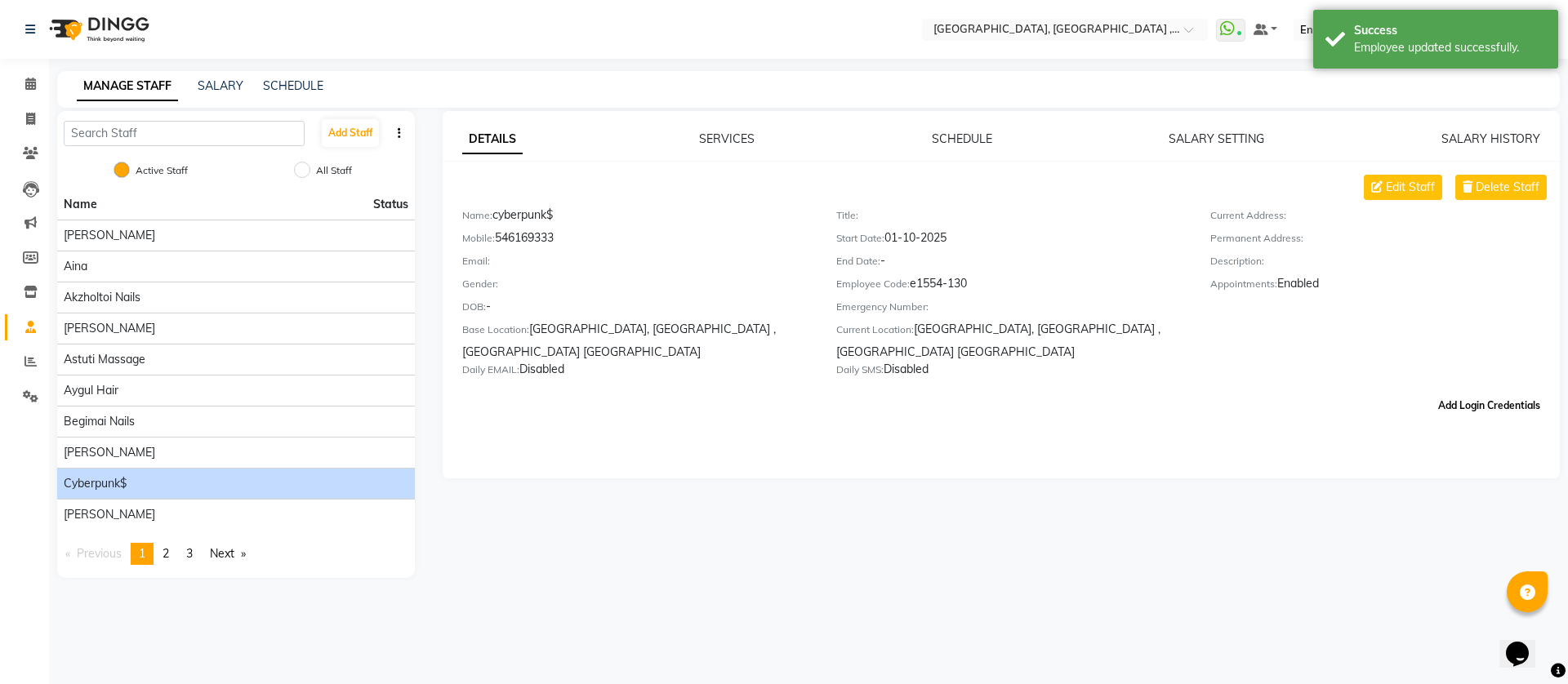
click at [1465, 414] on button "Add Login Credentials" at bounding box center [1489, 406] width 116 height 28
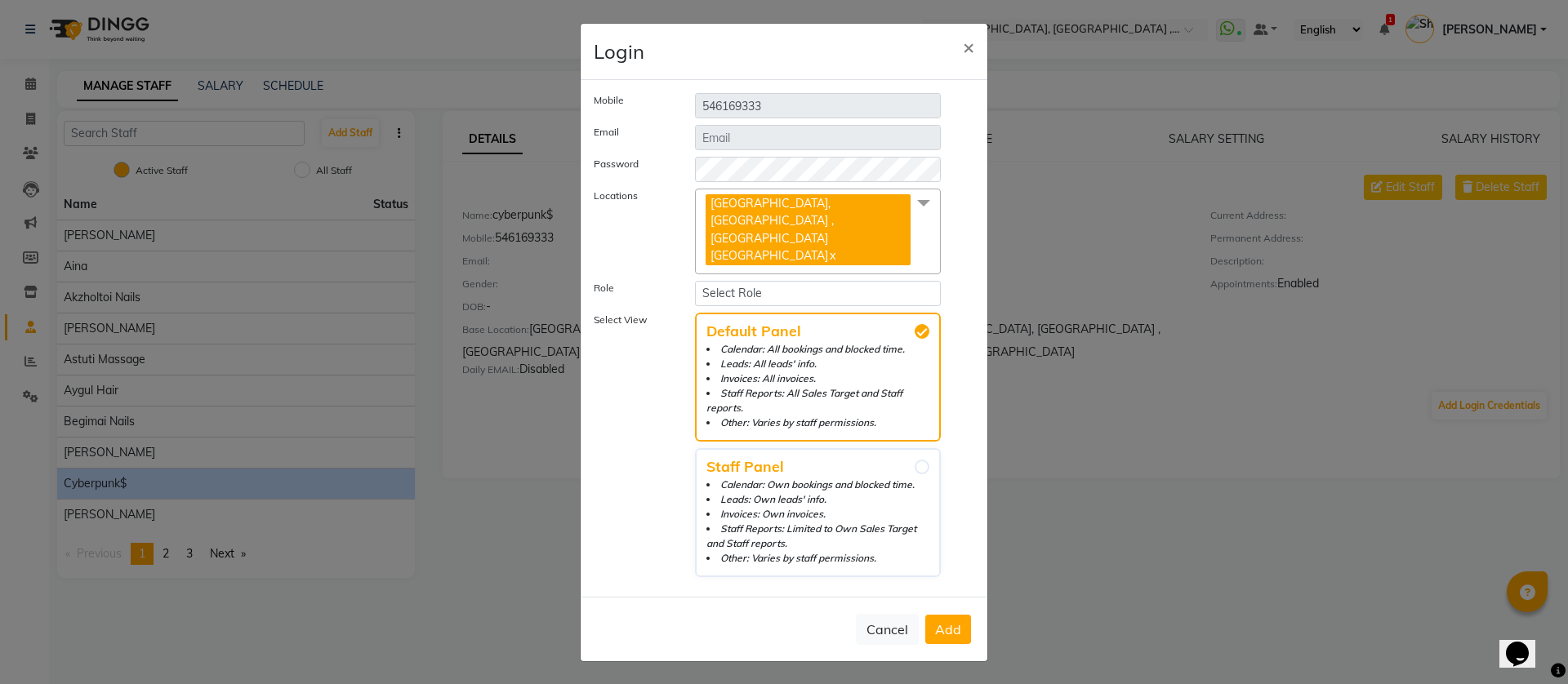
click at [942, 621] on span "Add" at bounding box center [948, 629] width 26 height 17
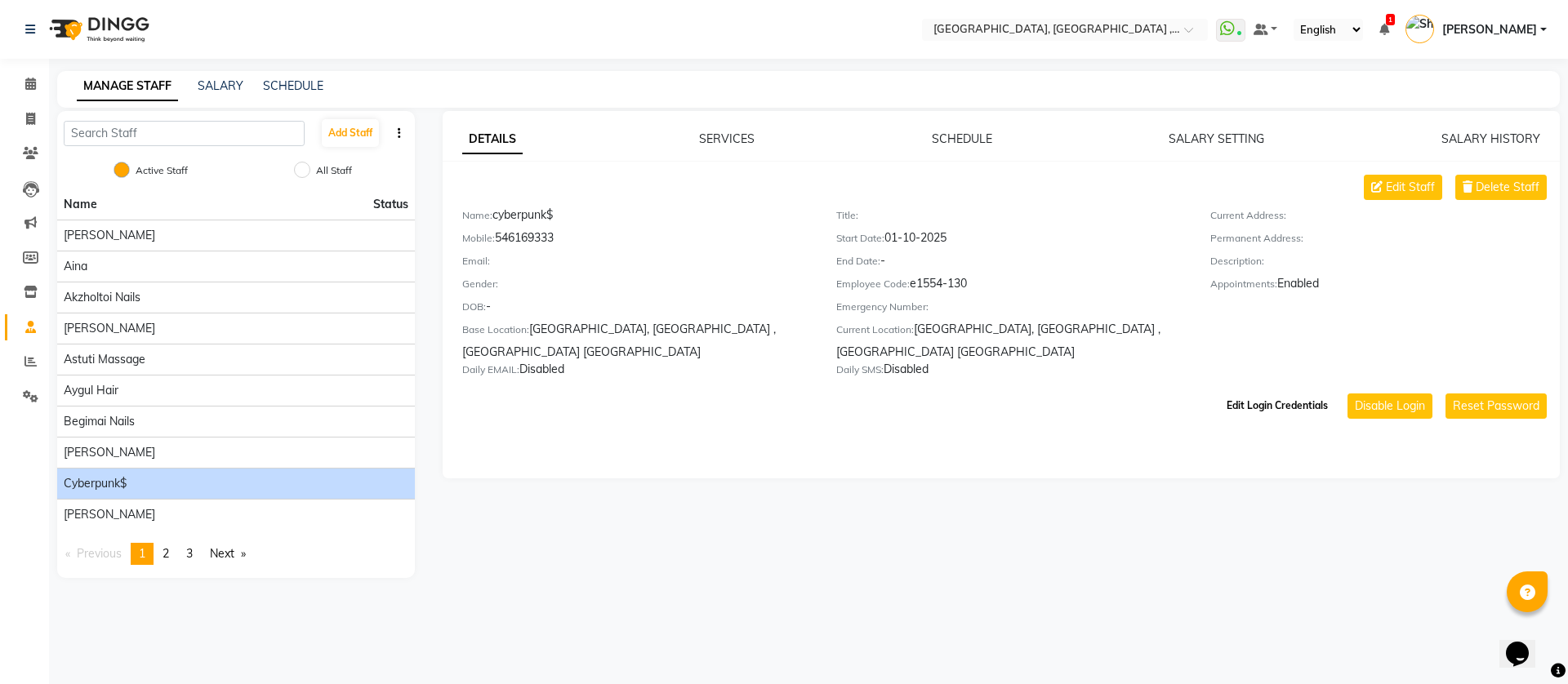
click at [1273, 409] on button "Edit Login Credentials" at bounding box center [1278, 406] width 115 height 28
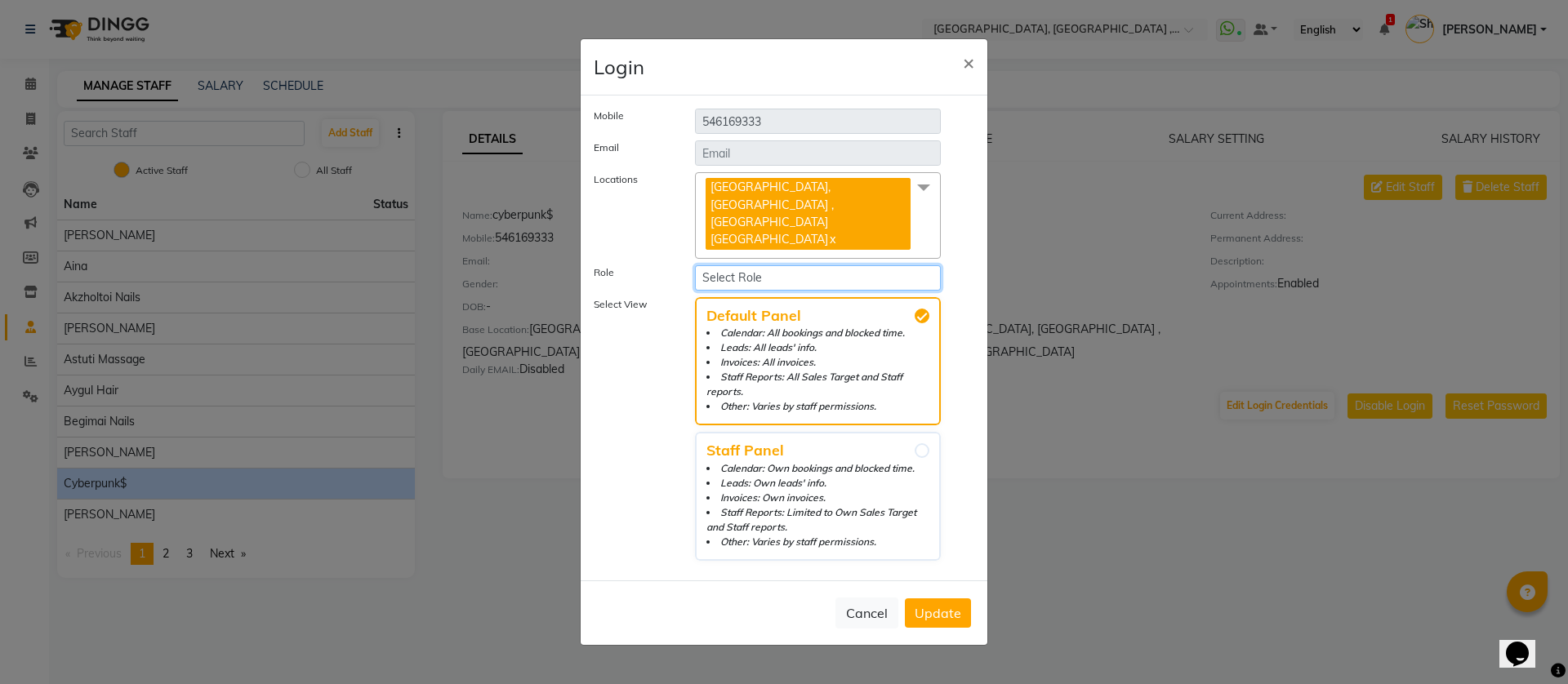
drag, startPoint x: 739, startPoint y: 272, endPoint x: 752, endPoint y: 281, distance: 15.8
click at [743, 281] on select "Select Role Receptionist Admin Stylist" at bounding box center [818, 278] width 246 height 26
select select "3292"
click at [695, 266] on select "Select Role Receptionist Admin Stylist" at bounding box center [818, 278] width 246 height 26
click at [766, 505] on li "Staff Reports: Limited to Own Sales Target and Staff reports." at bounding box center [818, 520] width 223 height 30
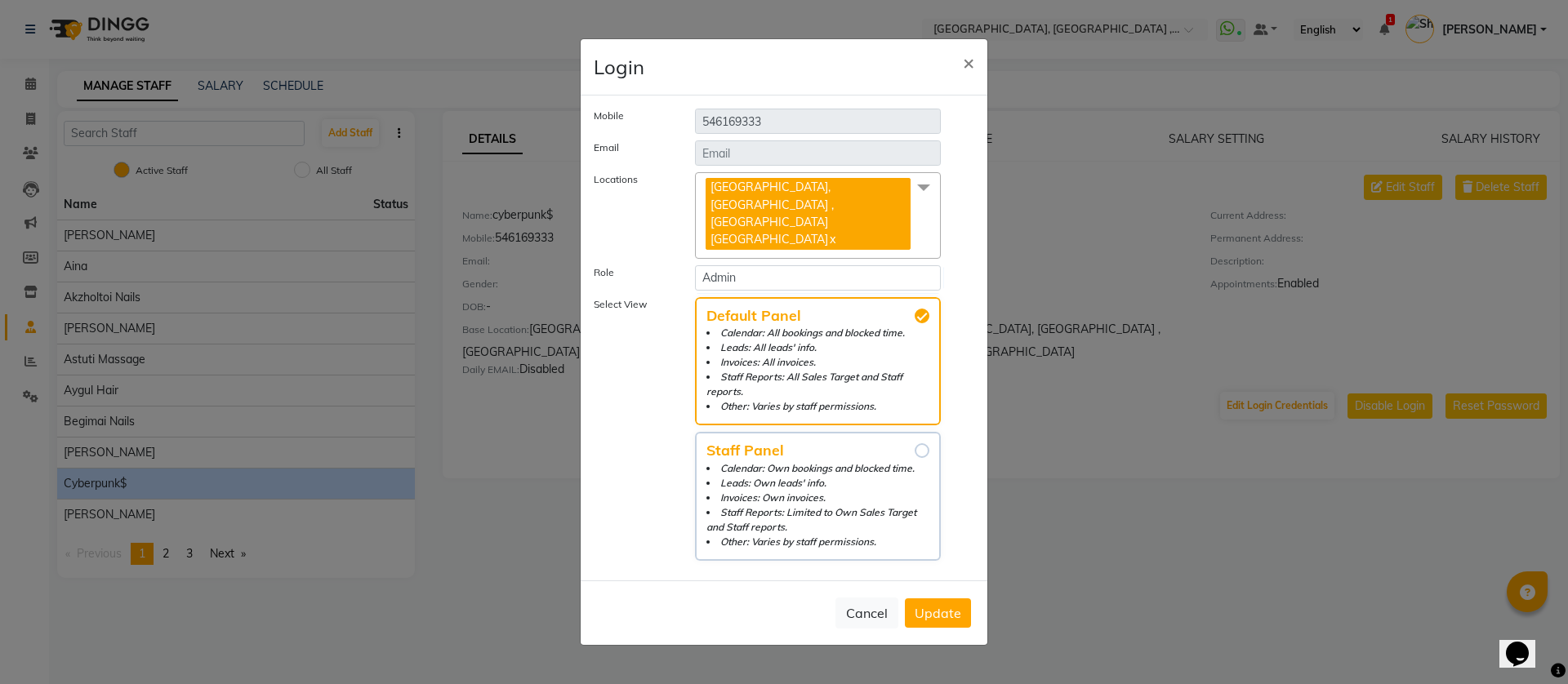
click at [914, 458] on input "Staff Panel Calendar: Own bookings and blocked time. Leads: Own leads' info. In…" at bounding box center [921, 450] width 15 height 15
radio input "true"
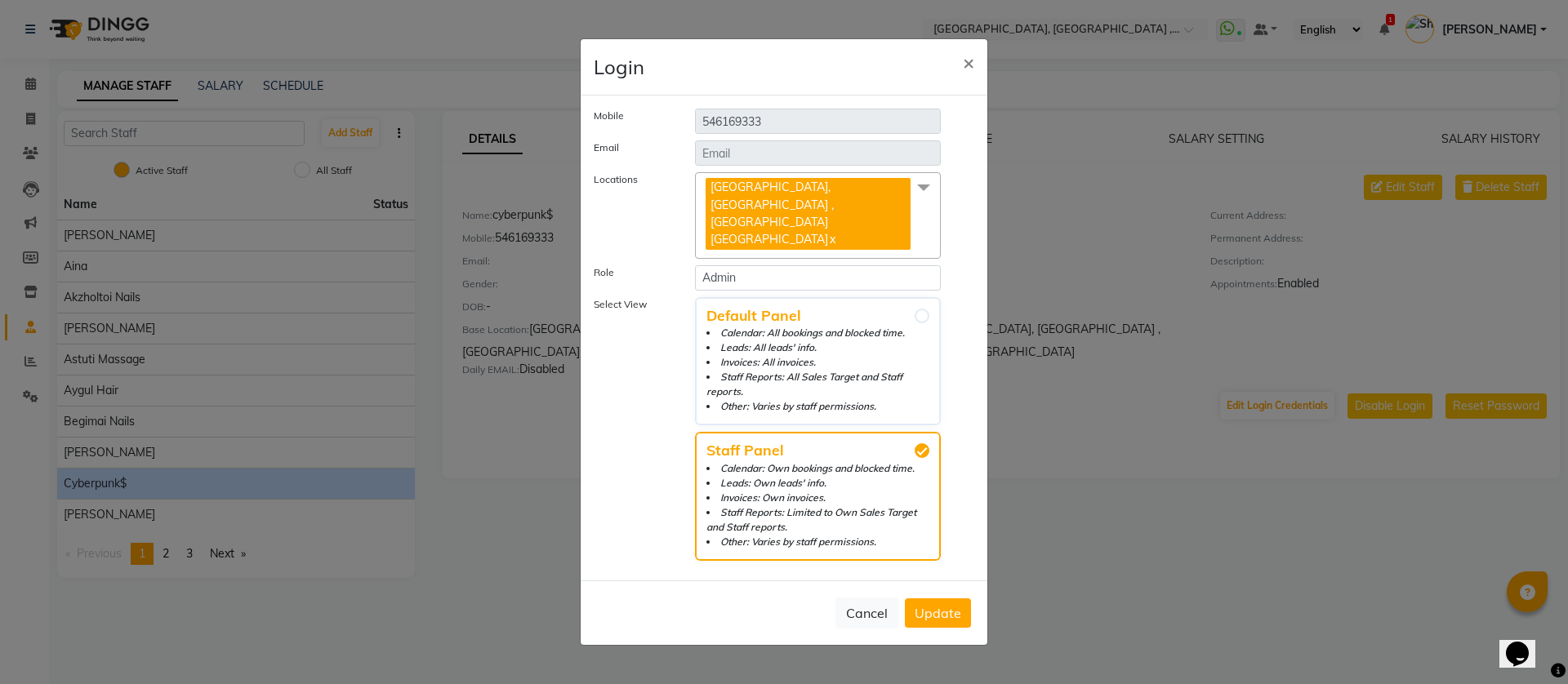
click at [953, 605] on span "Update" at bounding box center [937, 613] width 46 height 17
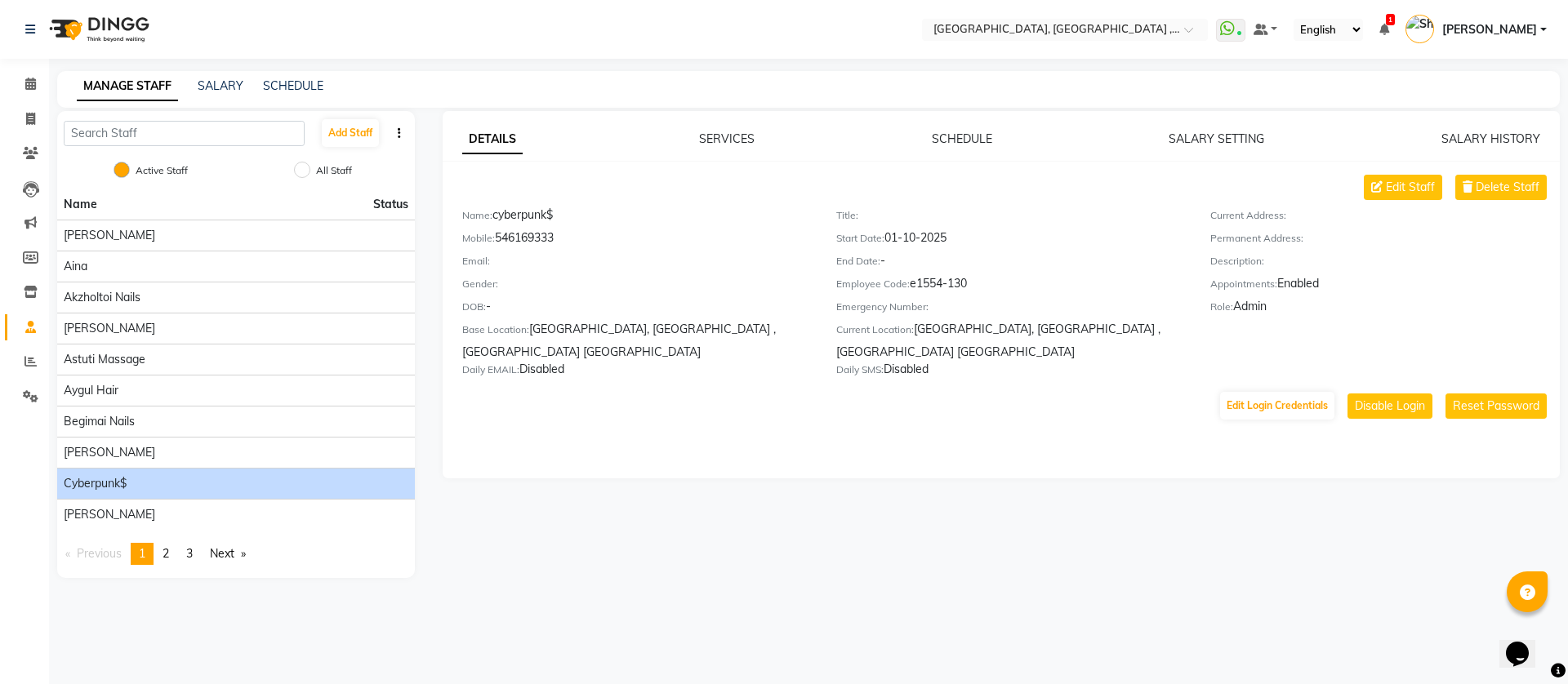
click at [1490, 39] on link "[PERSON_NAME]" at bounding box center [1475, 30] width 141 height 27
click at [1445, 120] on link "Sign out" at bounding box center [1462, 117] width 149 height 26
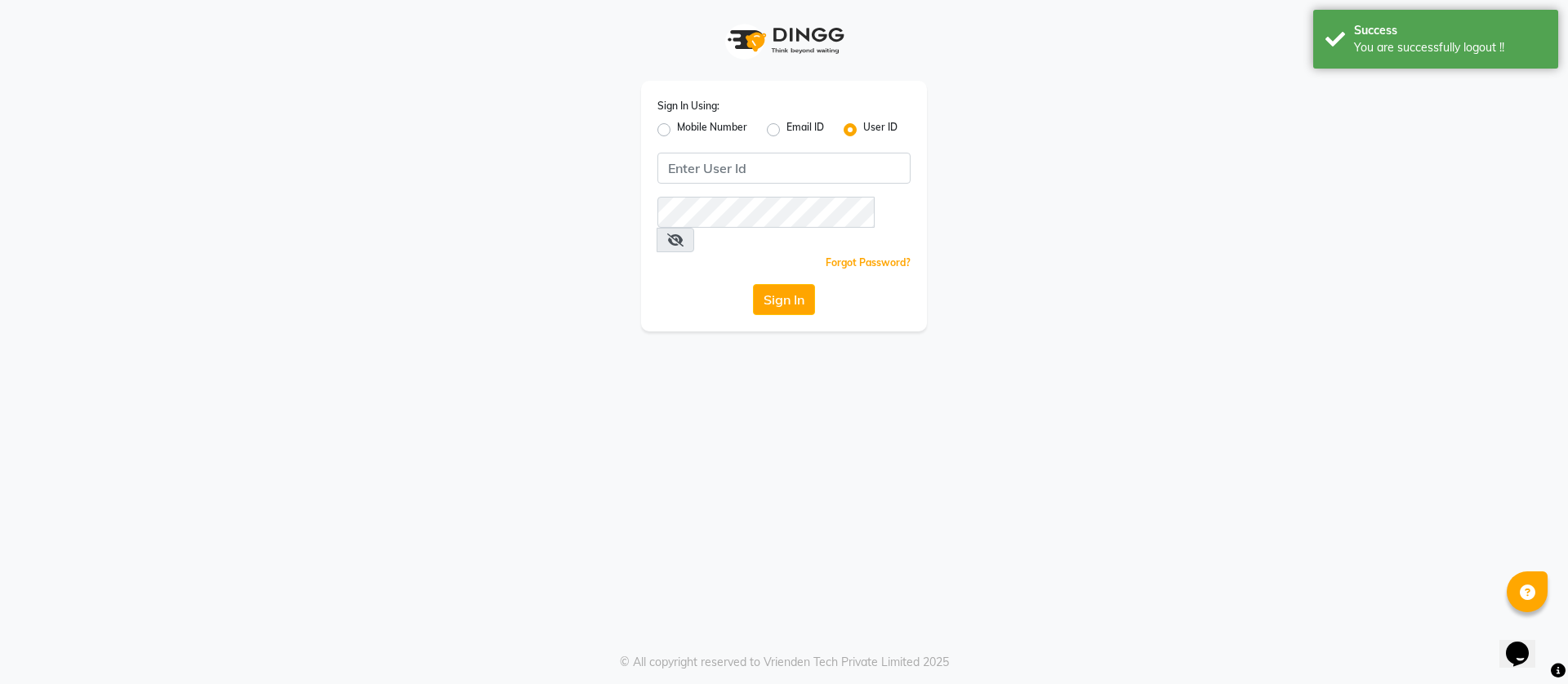
click at [677, 125] on label "Mobile Number" at bounding box center [712, 130] width 70 height 20
click at [677, 125] on input "Mobile Number" at bounding box center [682, 125] width 11 height 11
radio input "true"
radio input "false"
click at [691, 167] on div at bounding box center [685, 166] width 53 height 17
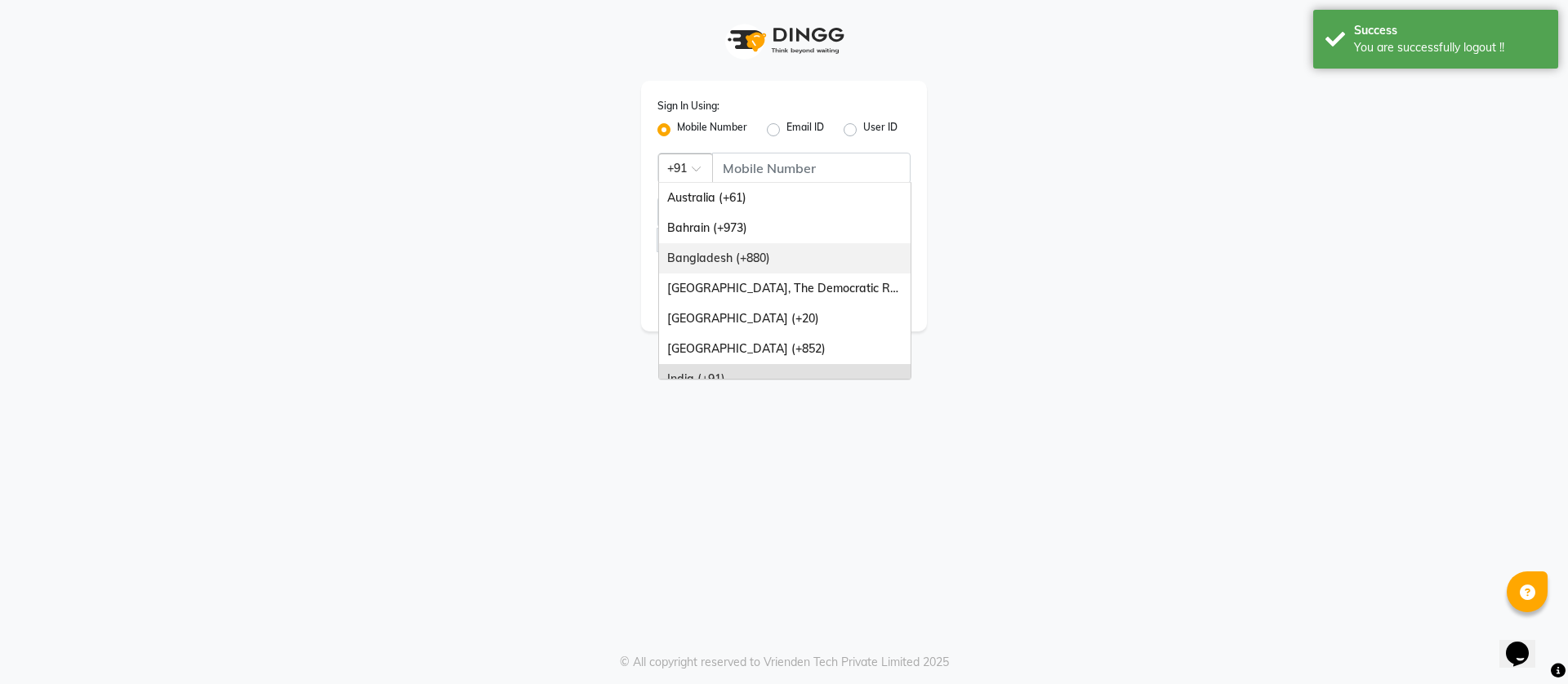
scroll to position [409, 0]
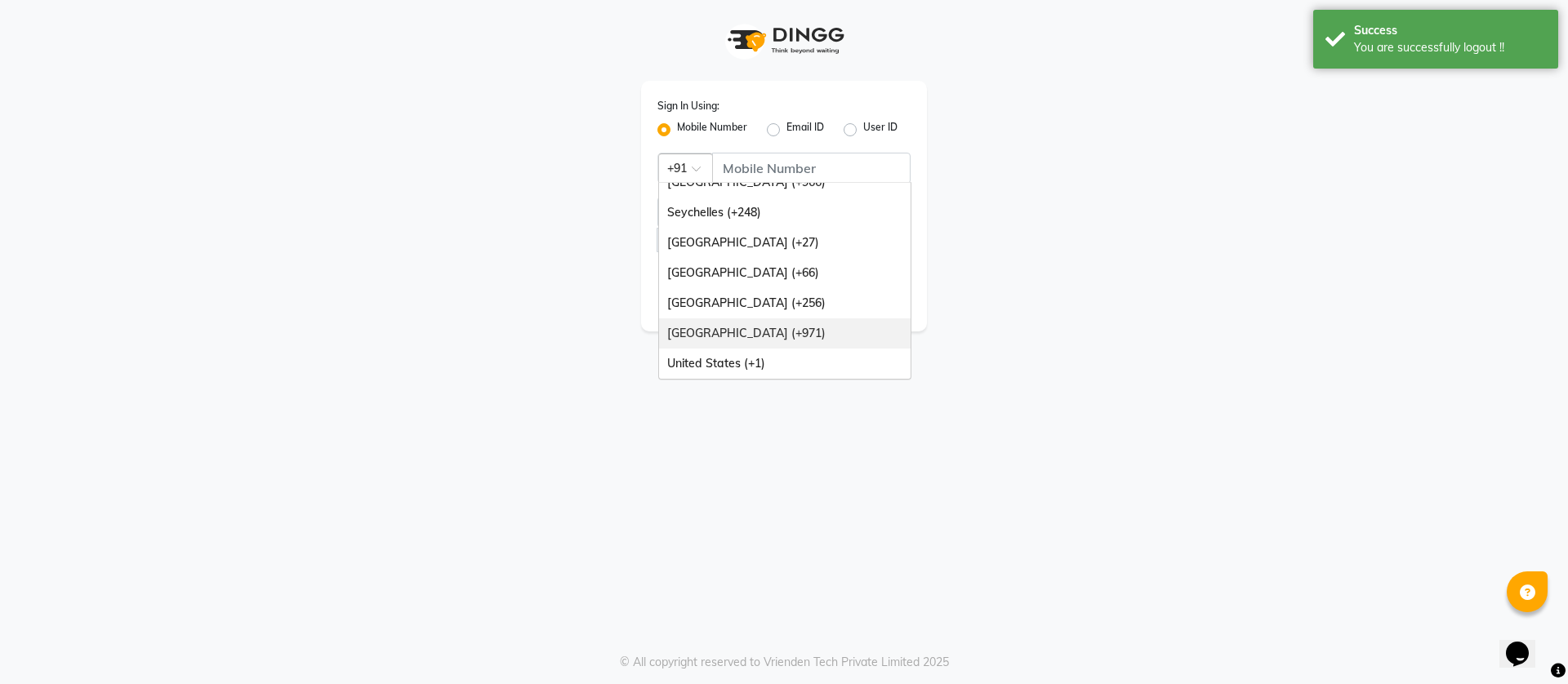
click at [730, 335] on div "[GEOGRAPHIC_DATA] (+971)" at bounding box center [784, 334] width 252 height 31
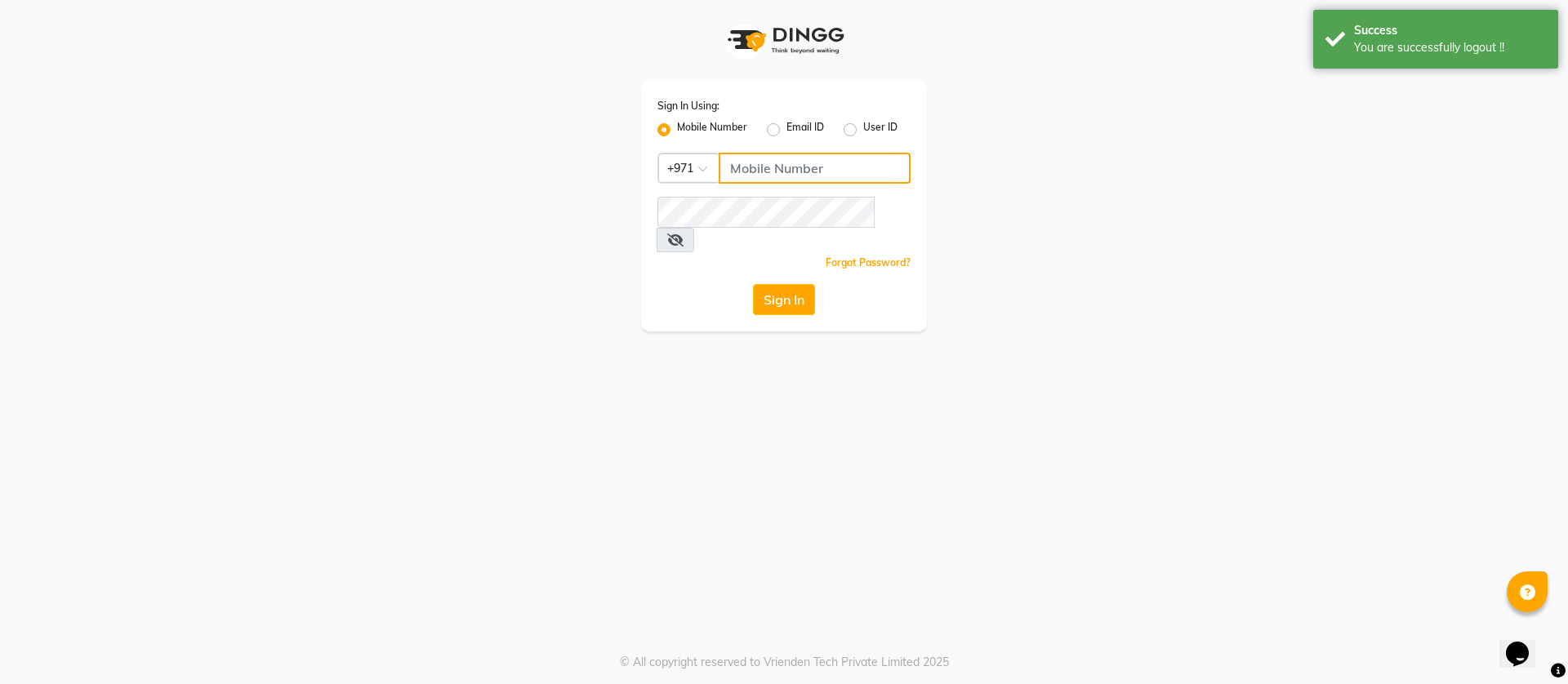
click at [745, 170] on input "Username" at bounding box center [815, 168] width 192 height 31
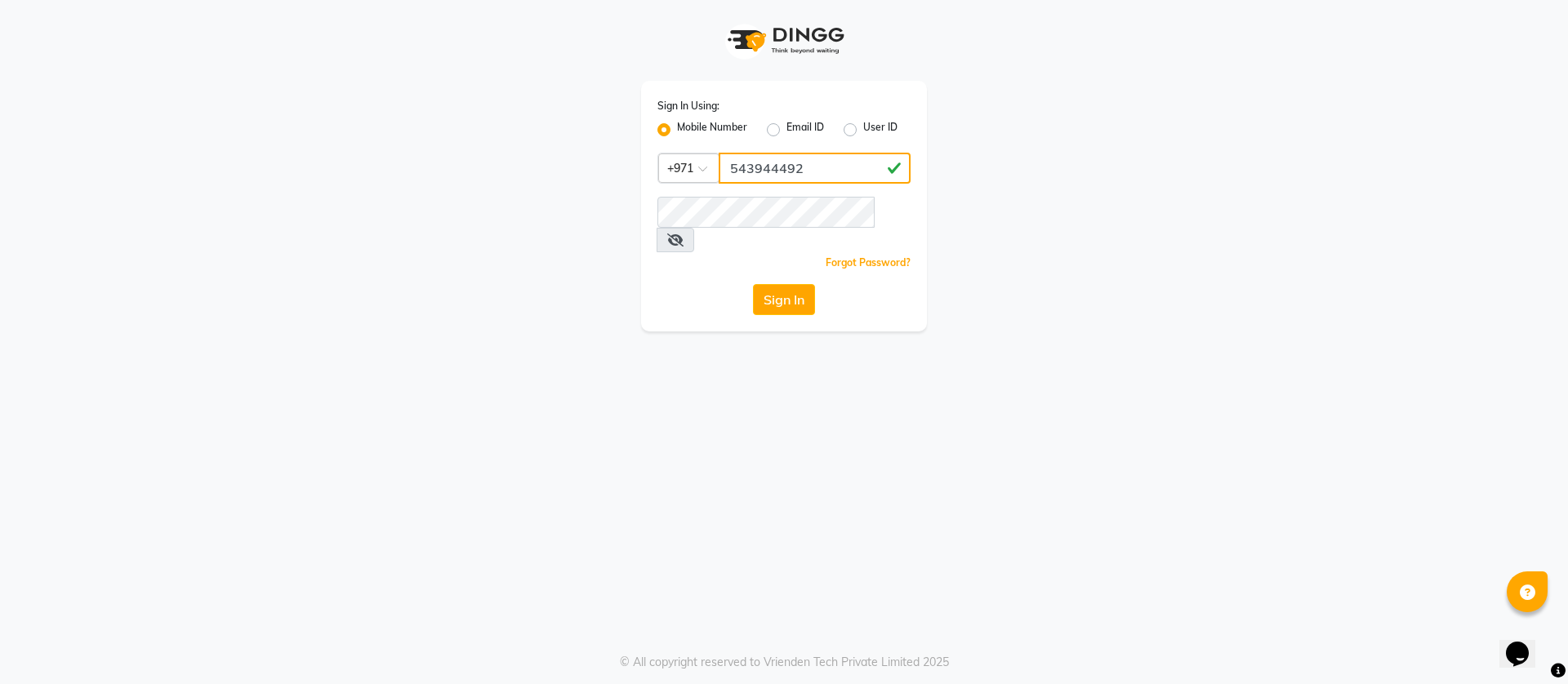
type input "543944492"
click at [753, 284] on button "Sign In" at bounding box center [784, 299] width 62 height 31
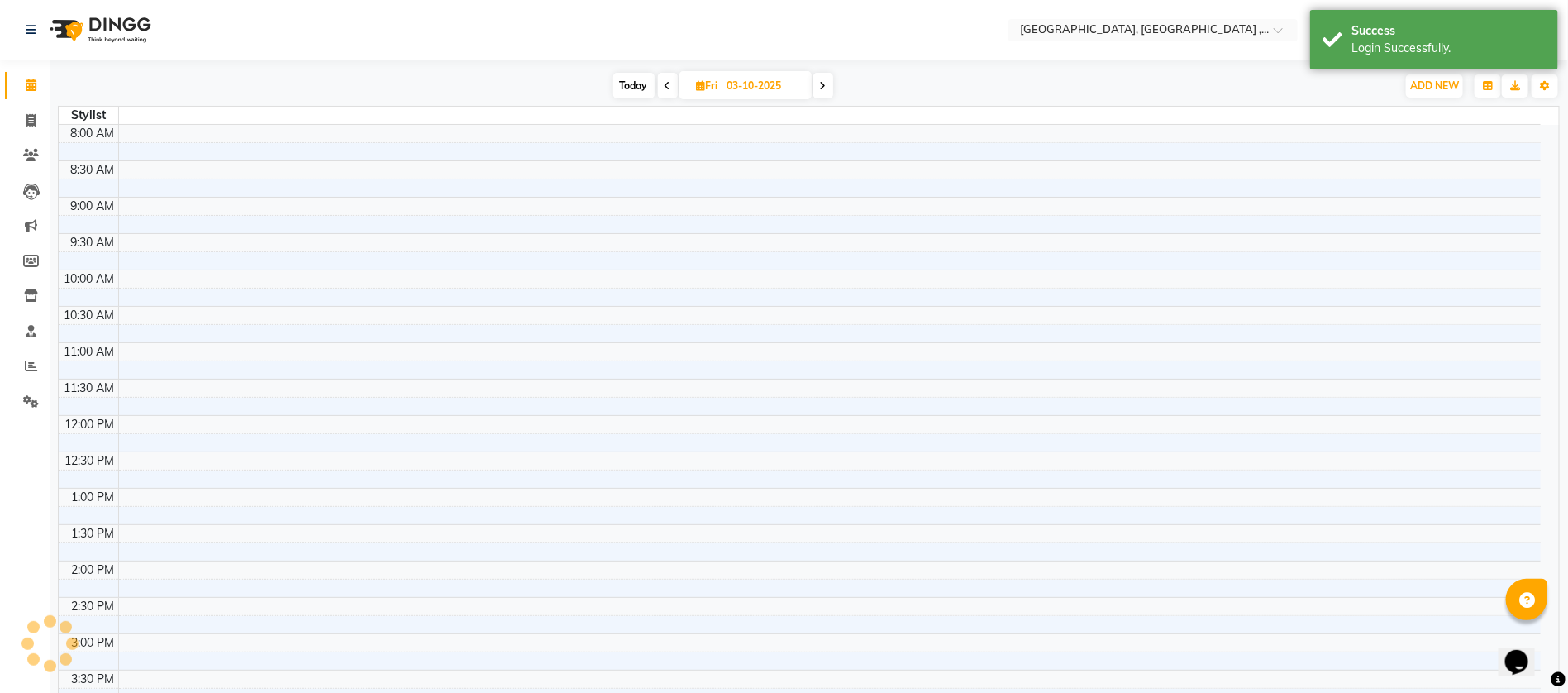
select select "en"
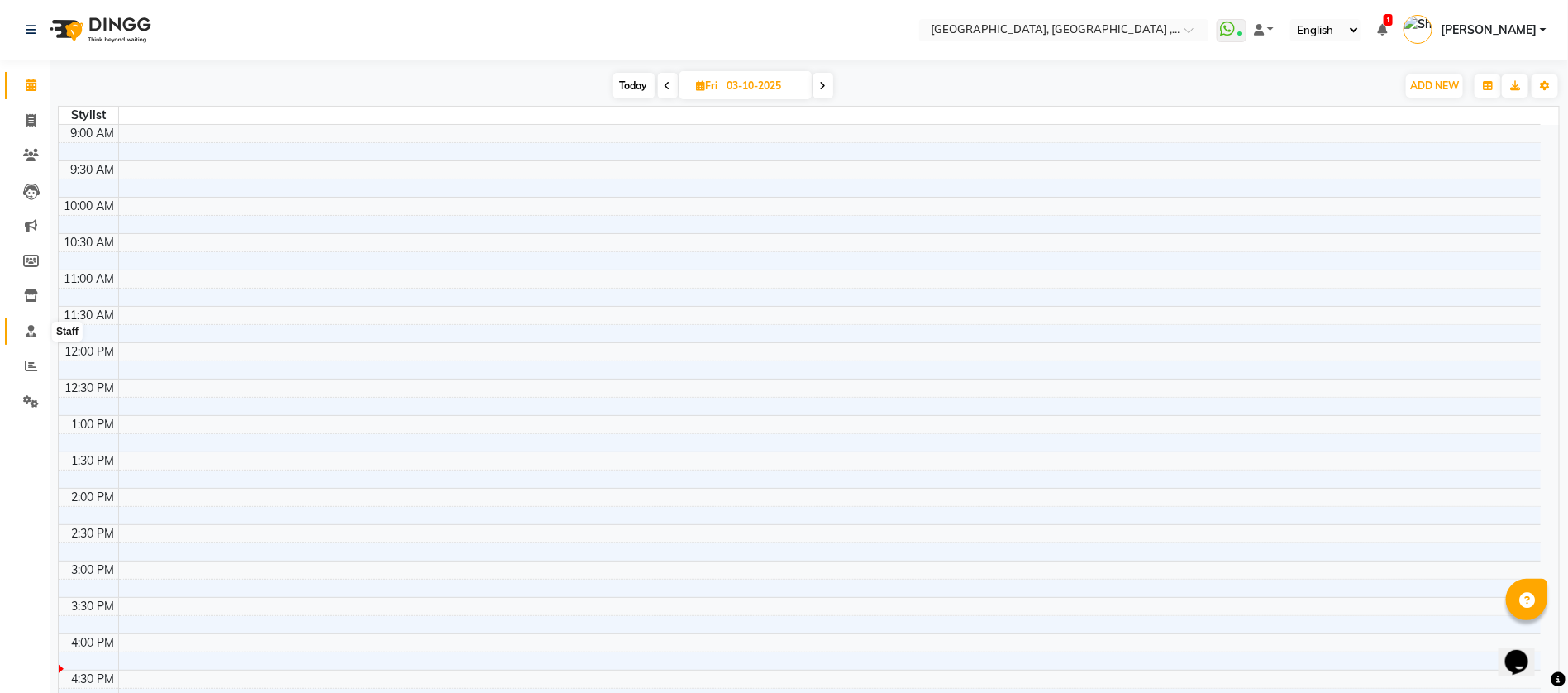
click at [26, 325] on icon at bounding box center [31, 331] width 11 height 12
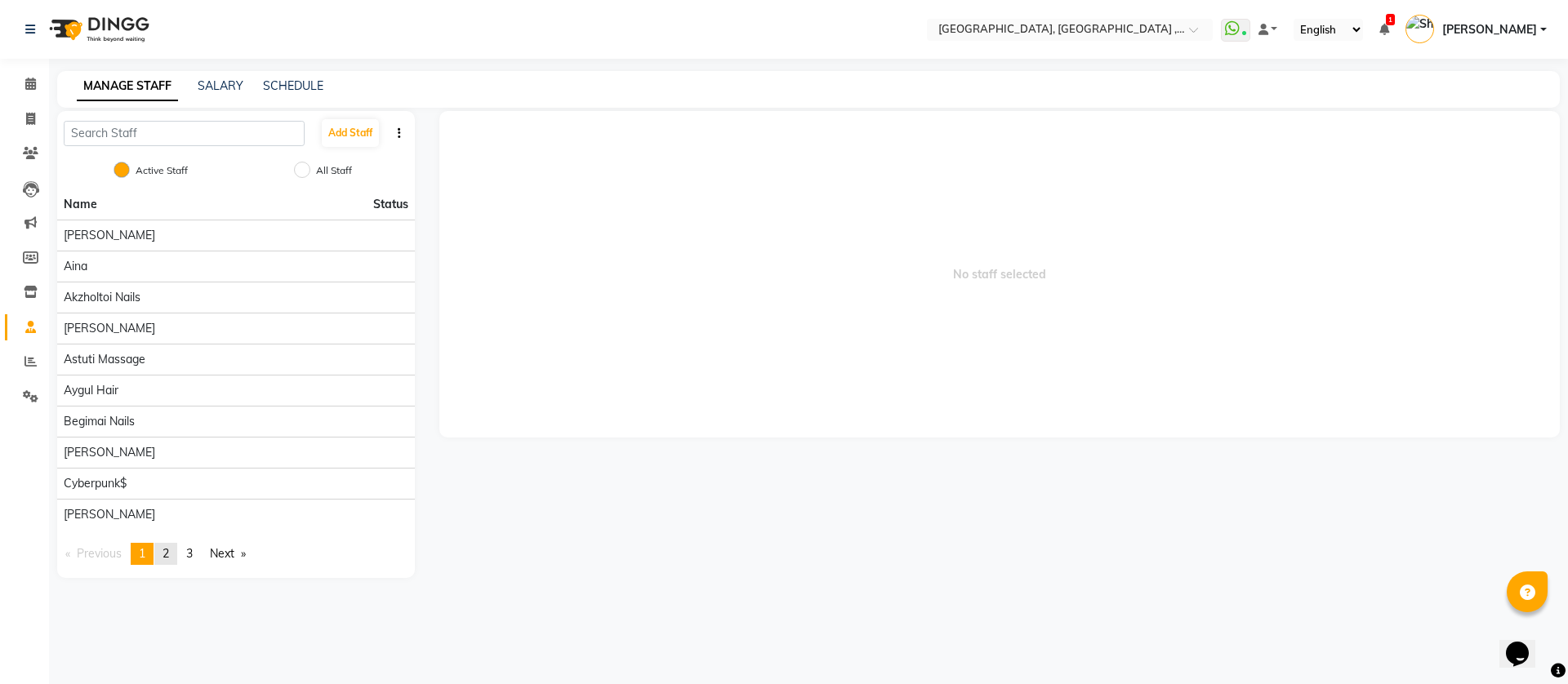
click at [169, 550] on span "2" at bounding box center [166, 553] width 7 height 15
click at [145, 549] on span "1" at bounding box center [142, 553] width 7 height 15
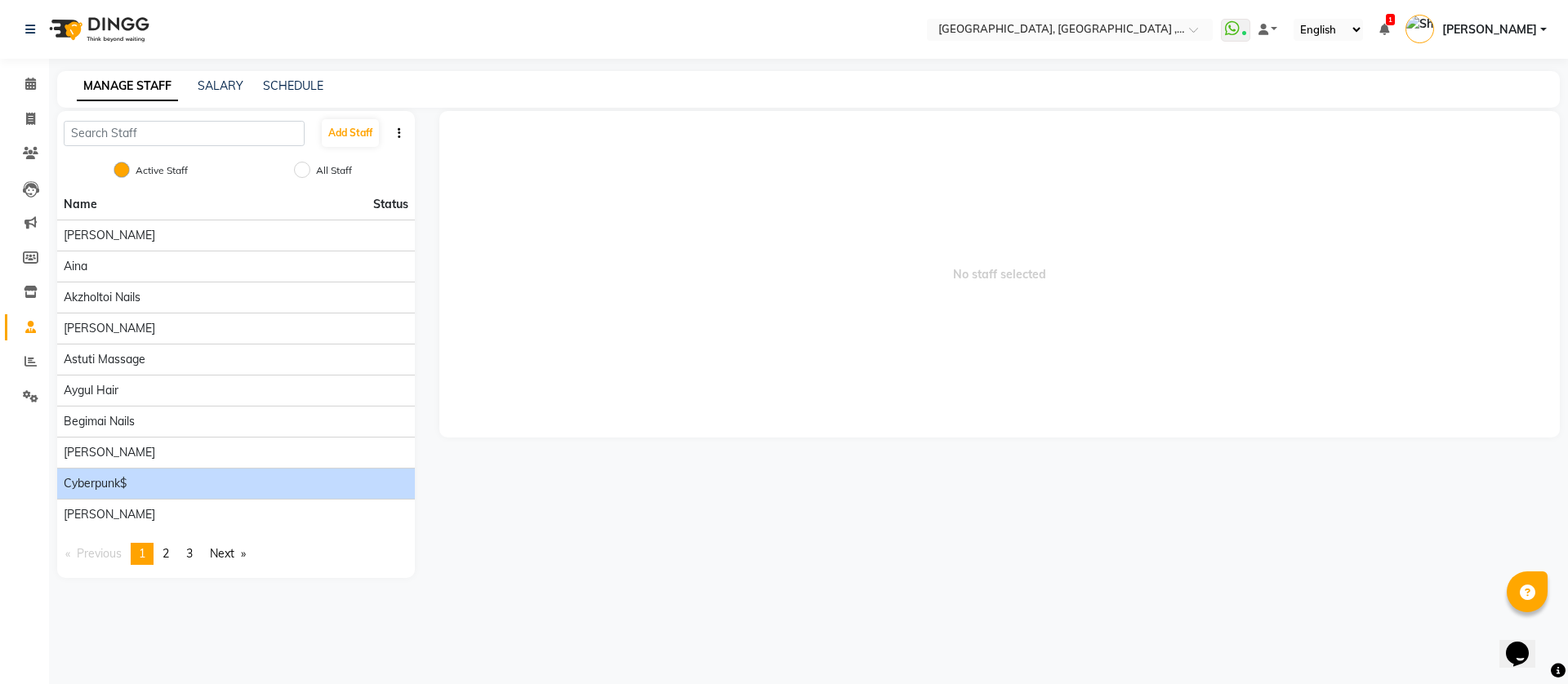
click at [98, 480] on span "cyberpunk$" at bounding box center [96, 483] width 63 height 17
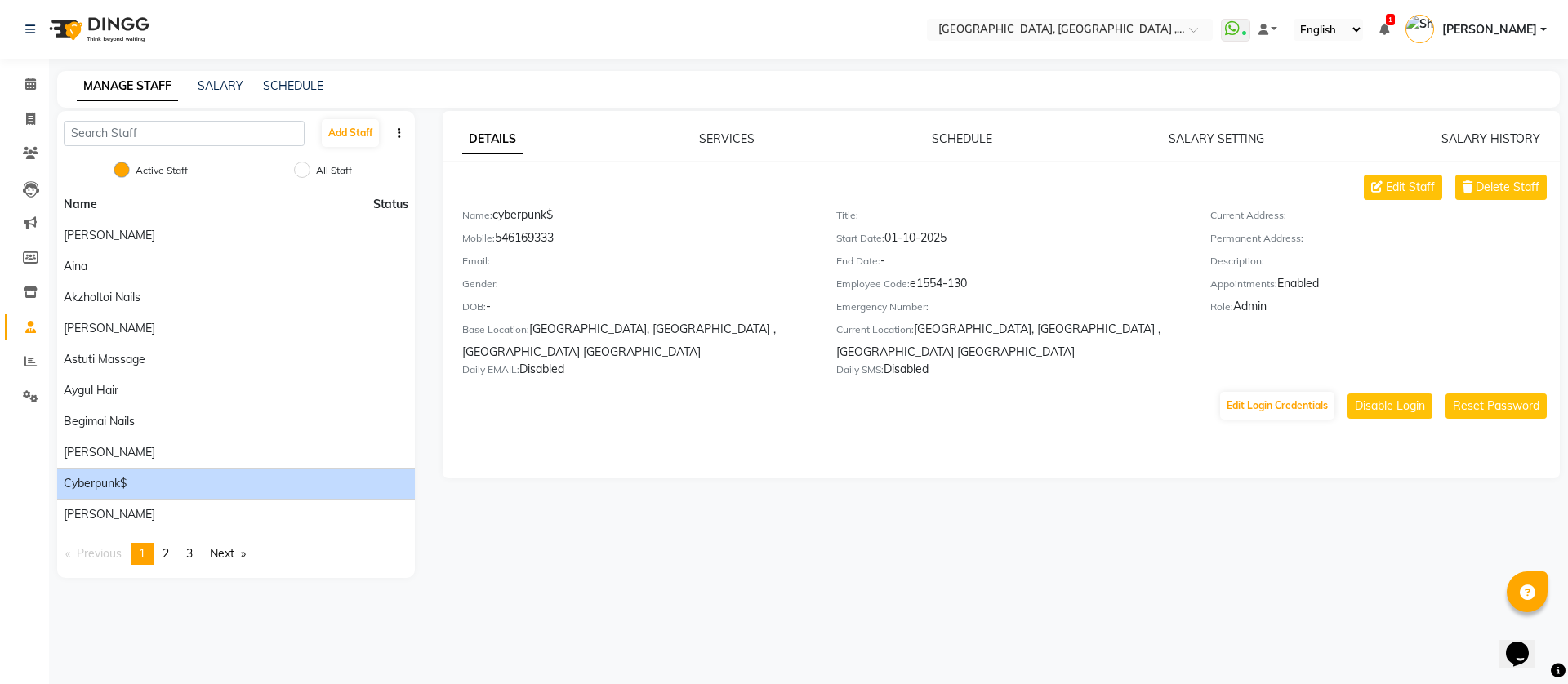
click at [1531, 32] on span "[PERSON_NAME]" at bounding box center [1490, 30] width 95 height 17
click at [1439, 122] on link "Sign out" at bounding box center [1462, 117] width 149 height 26
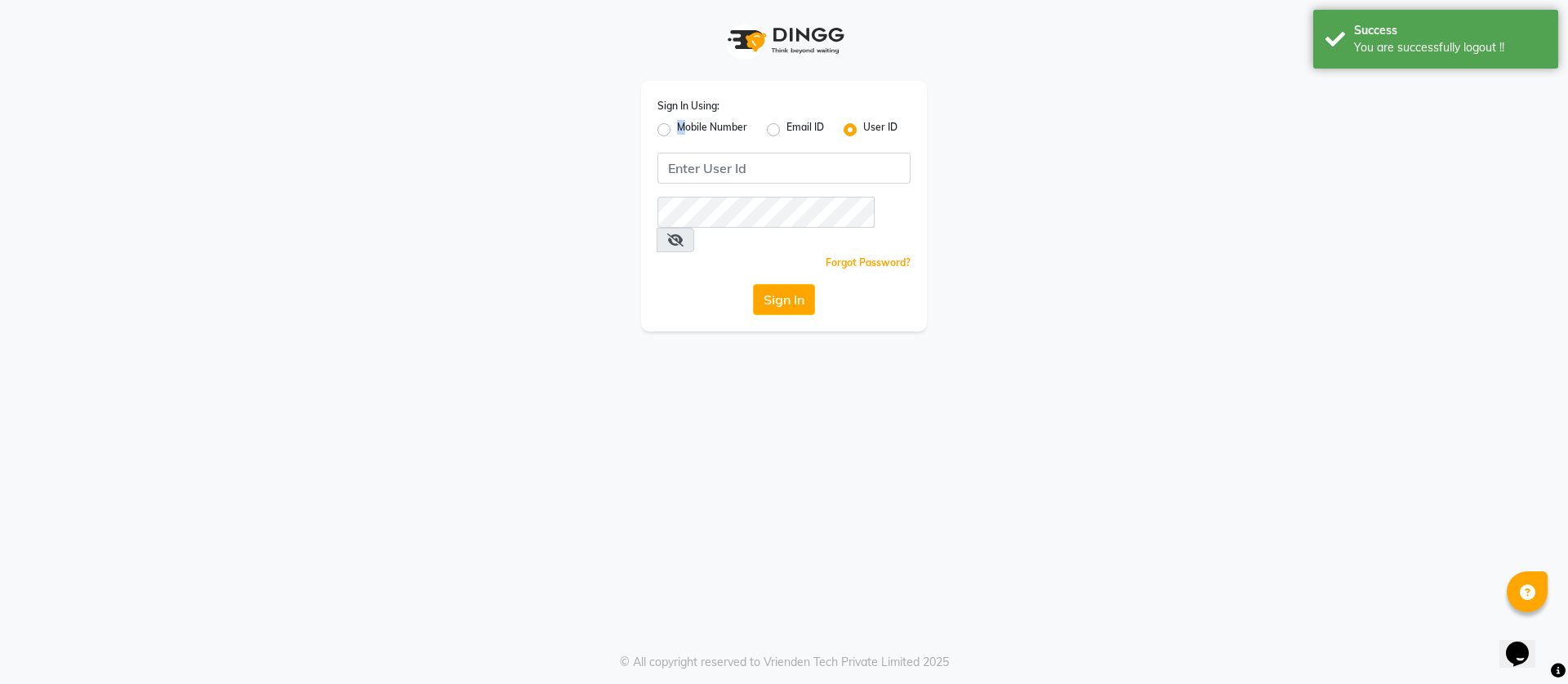
click at [681, 132] on label "Mobile Number" at bounding box center [712, 130] width 70 height 20
click at [677, 130] on label "Mobile Number" at bounding box center [712, 130] width 70 height 20
click at [677, 130] on input "Mobile Number" at bounding box center [682, 125] width 11 height 11
radio input "true"
radio input "false"
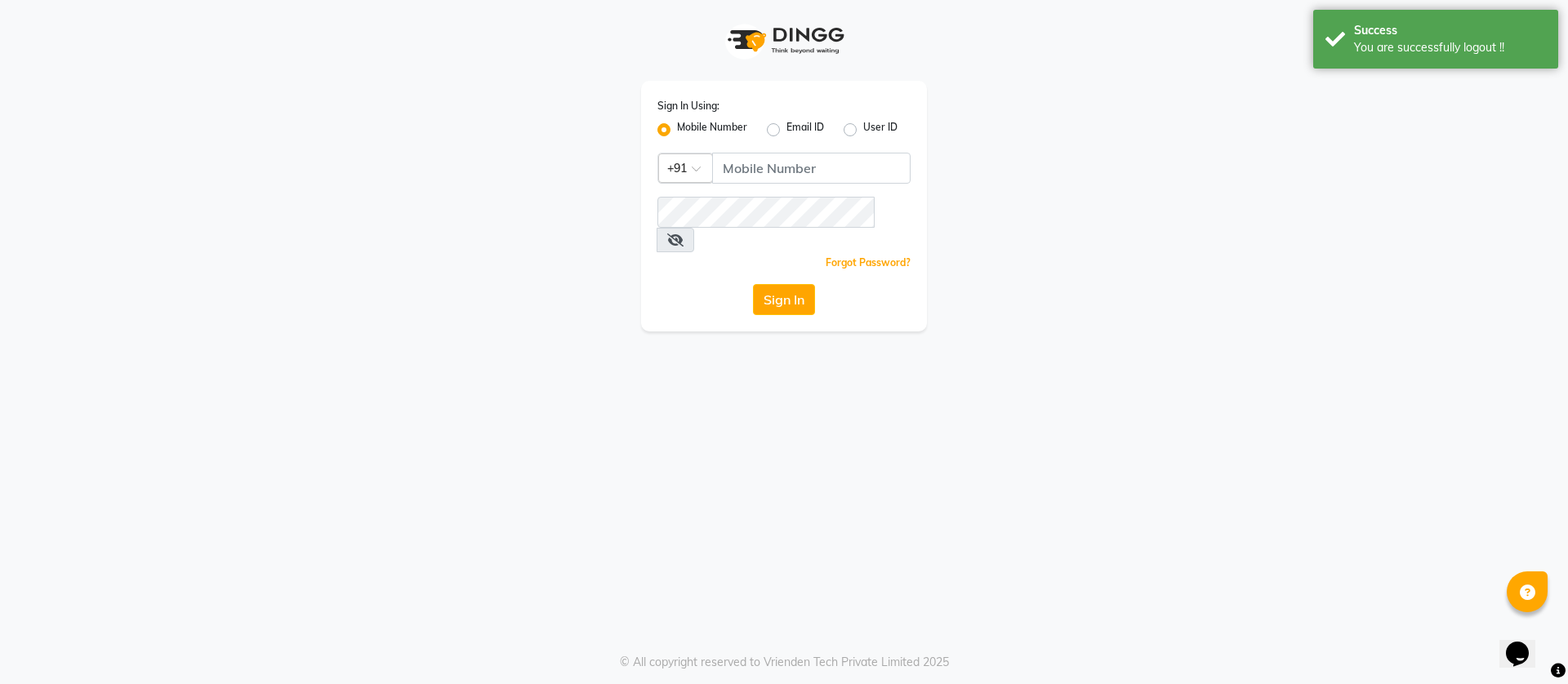
click at [705, 161] on div at bounding box center [685, 166] width 53 height 17
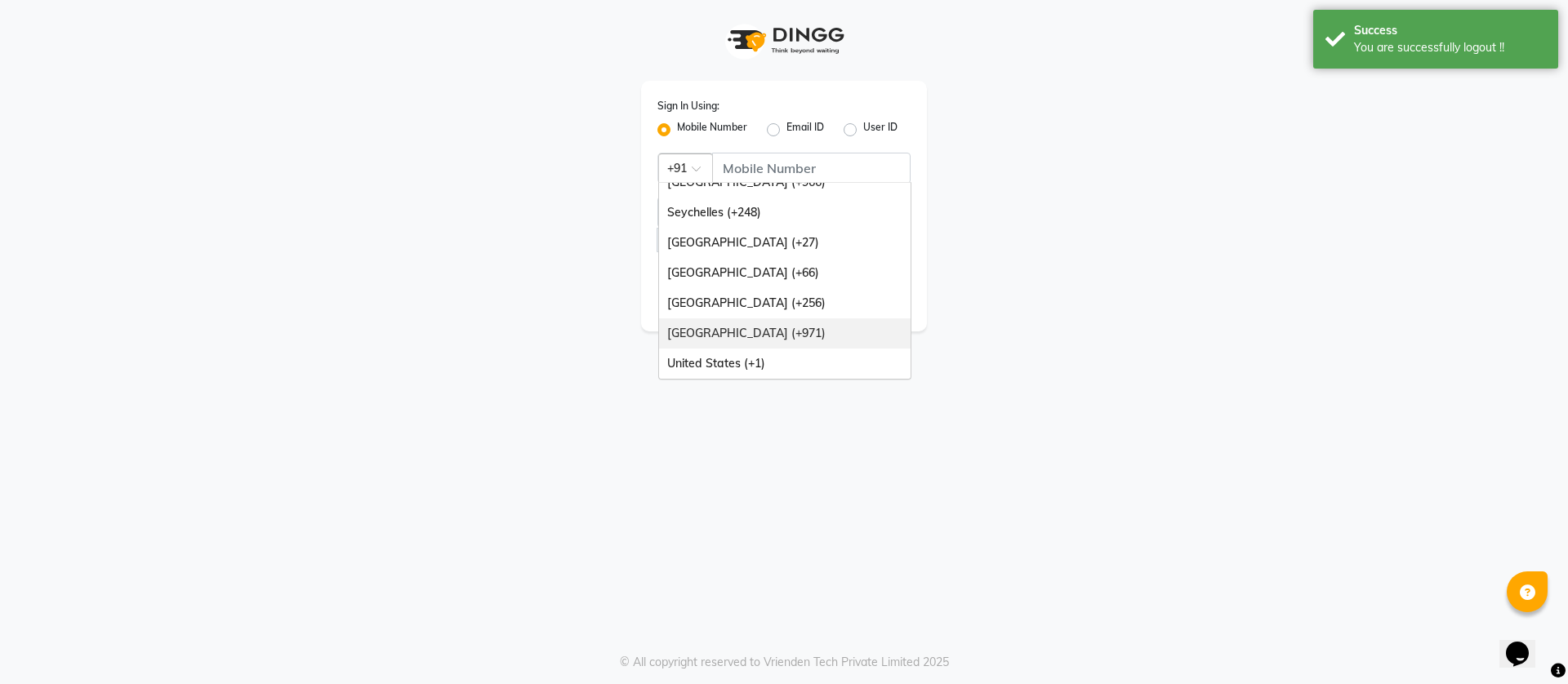
click at [760, 327] on div "[GEOGRAPHIC_DATA] (+971)" at bounding box center [784, 334] width 252 height 31
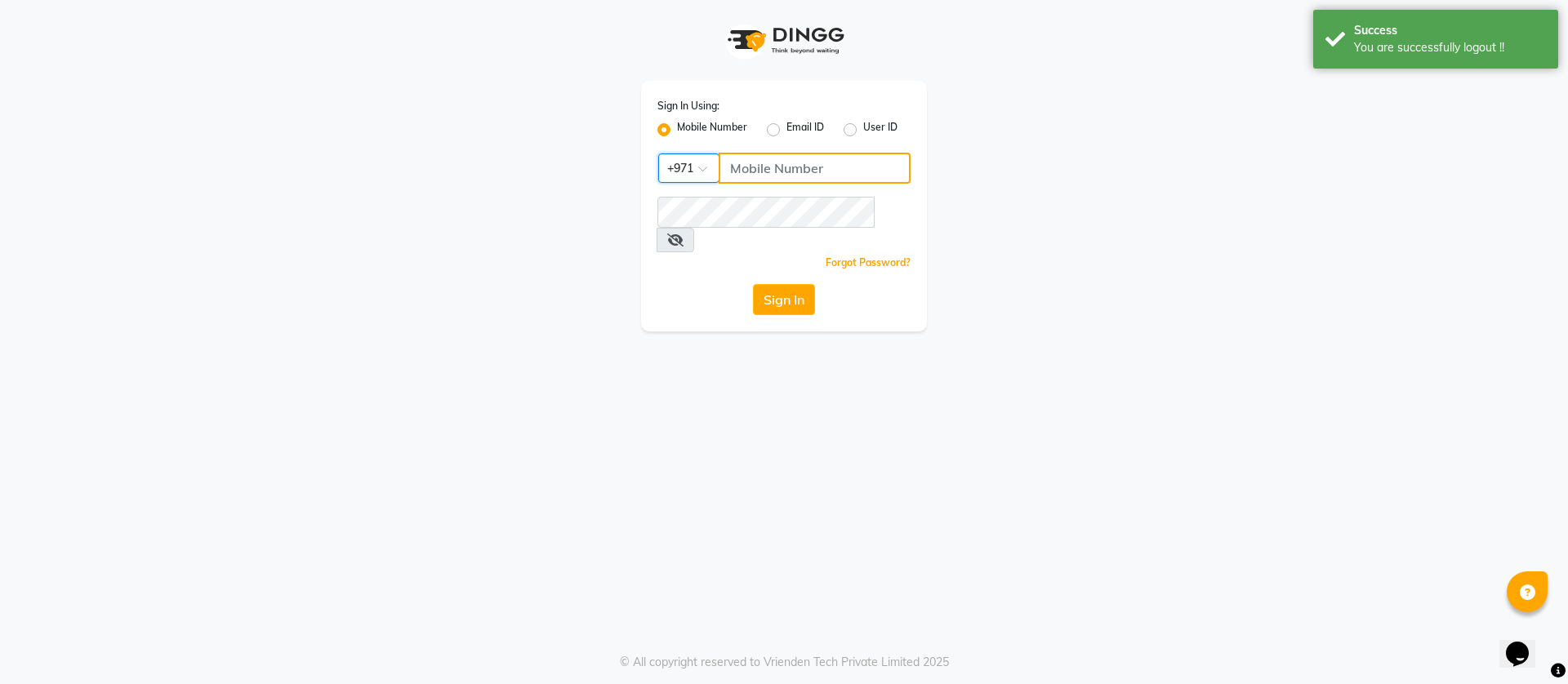
click at [758, 158] on input "Username" at bounding box center [815, 168] width 192 height 31
type input "546169333"
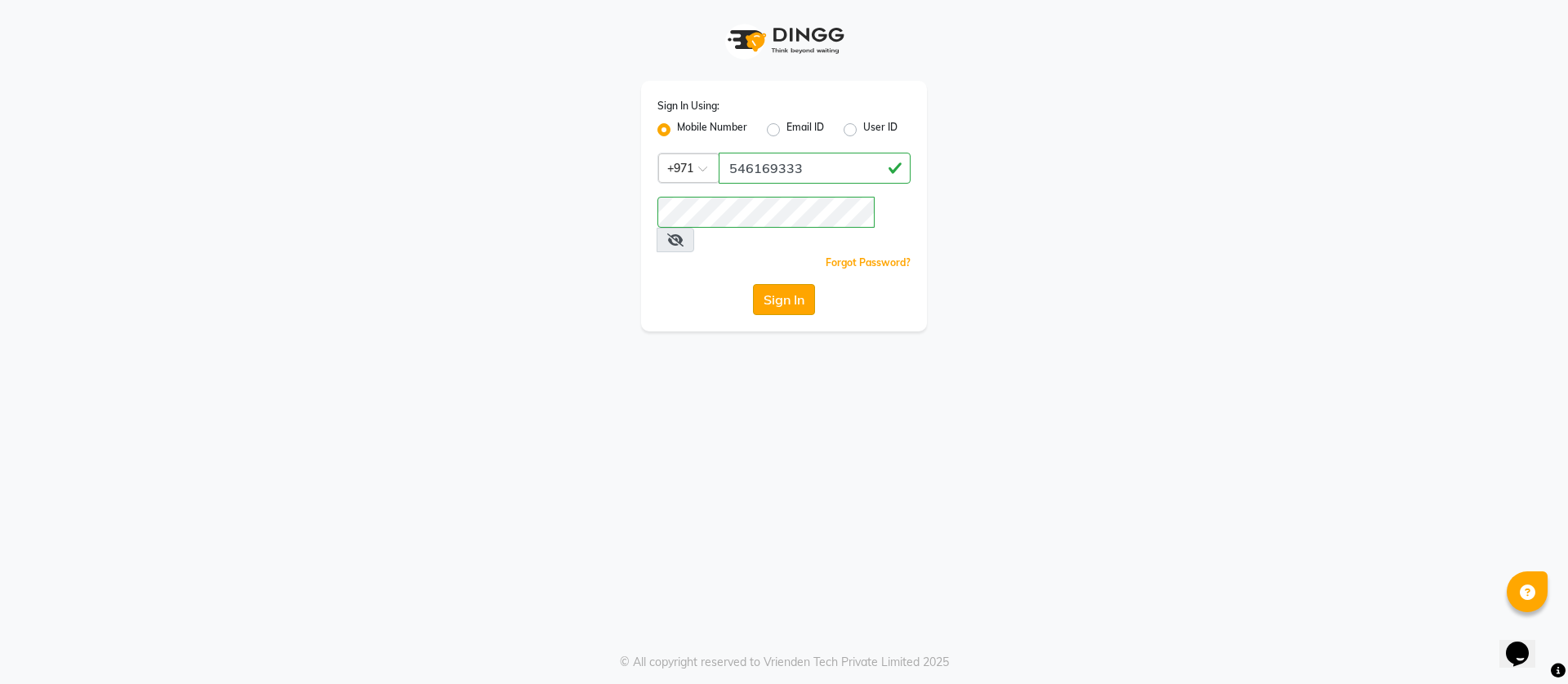
click at [786, 284] on button "Sign In" at bounding box center [784, 299] width 62 height 31
